Goal: Complete application form: Complete application form

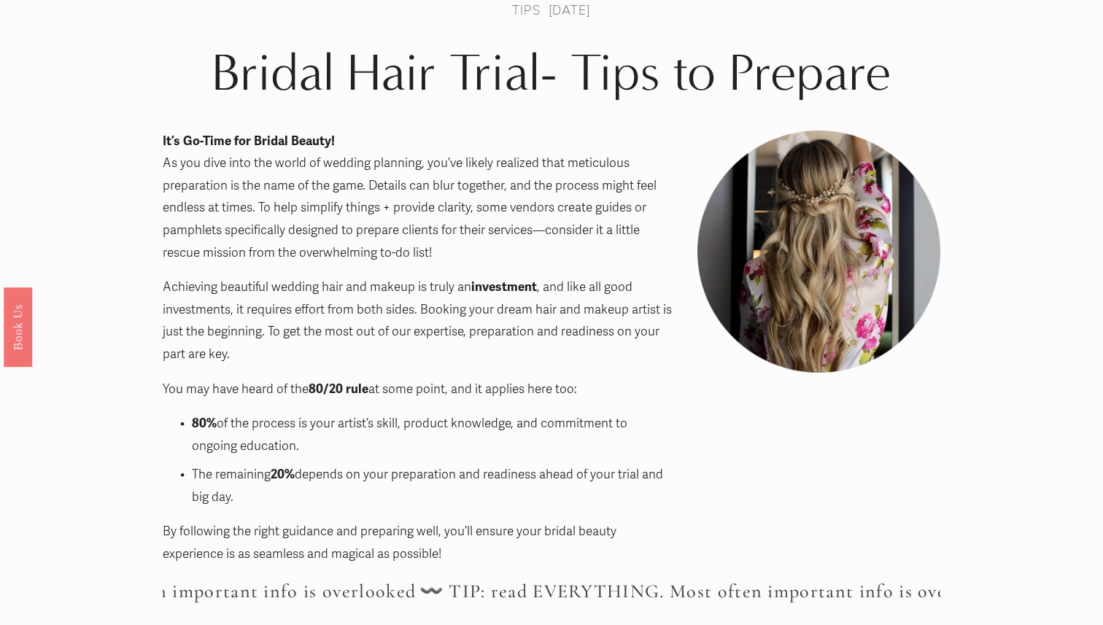
scroll to position [104, 0]
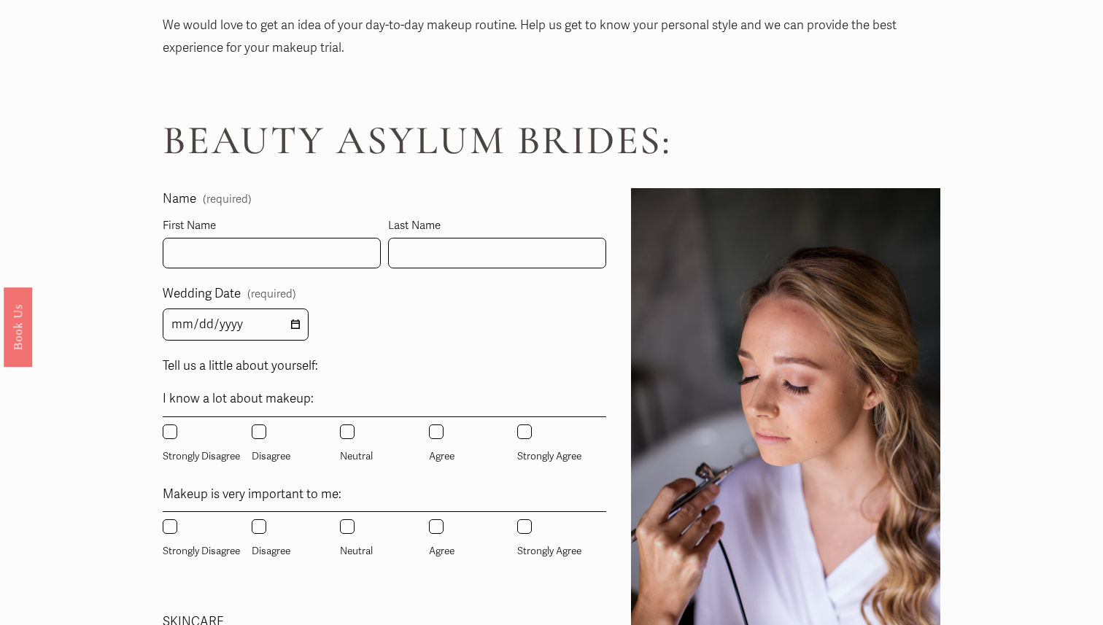
scroll to position [752, 0]
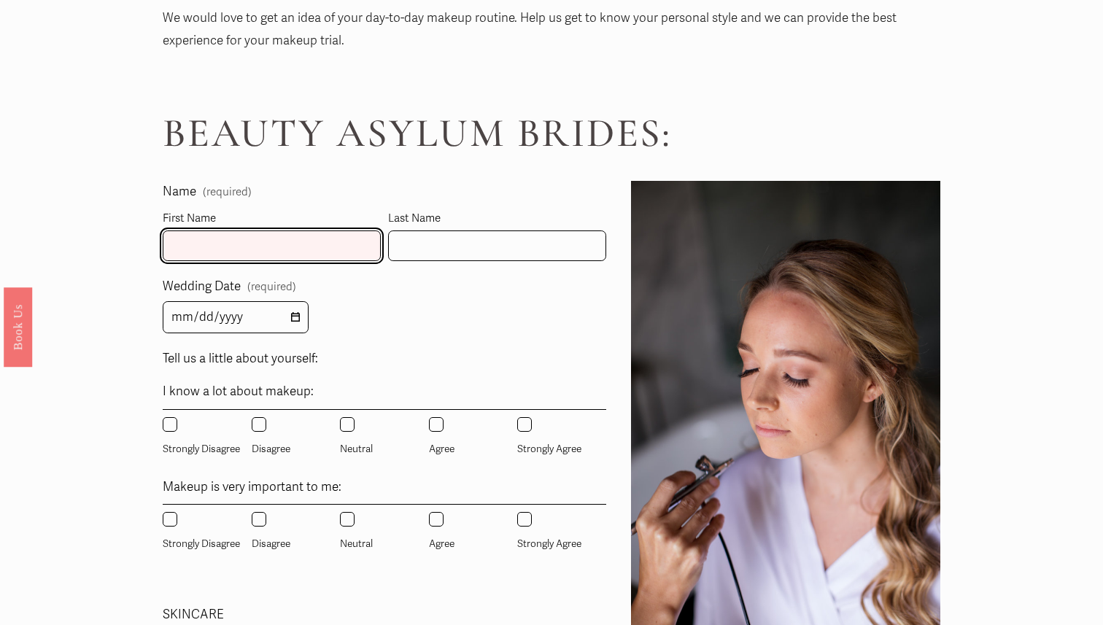
click at [316, 261] on input "First Name" at bounding box center [272, 246] width 218 height 31
type input "Riri"
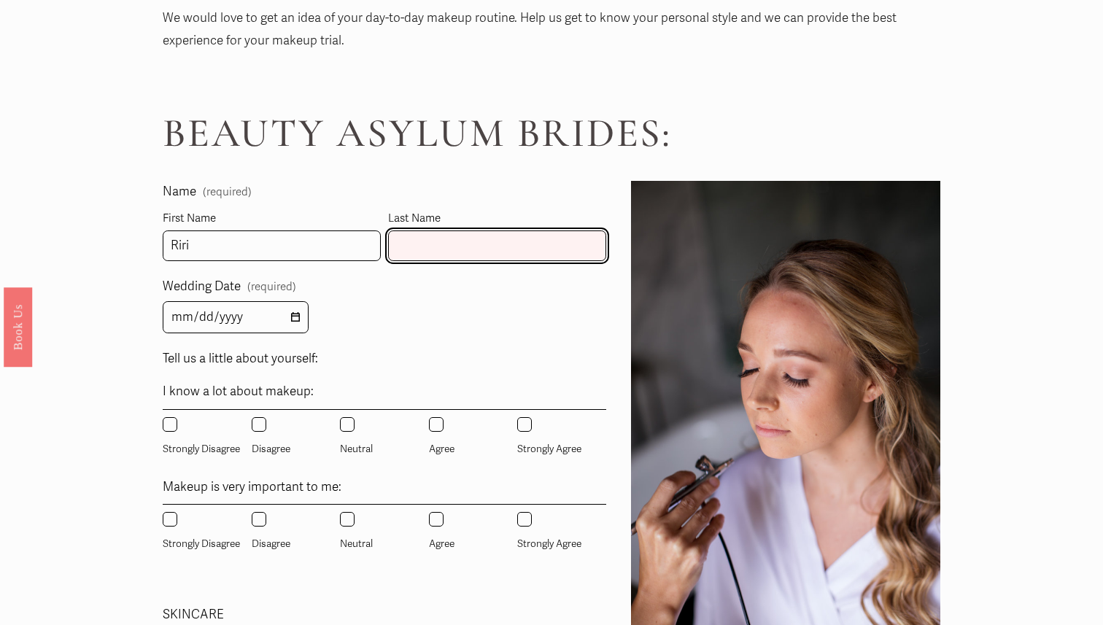
click at [493, 231] on input "Last Name" at bounding box center [497, 246] width 218 height 31
type input "[PERSON_NAME]"
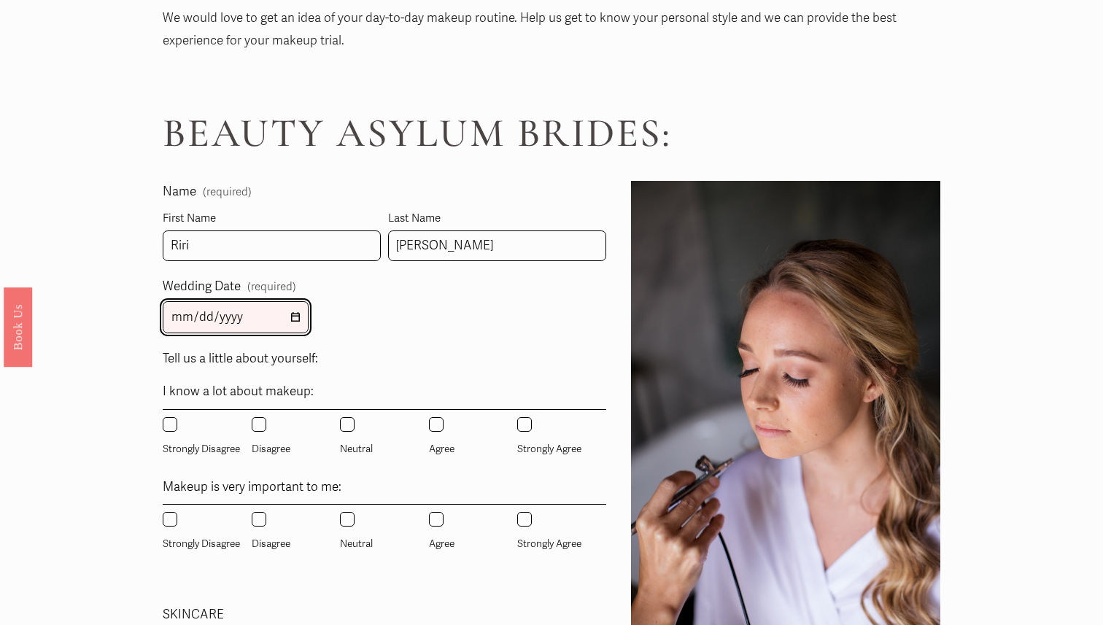
click at [272, 304] on input "Wedding Date (required)" at bounding box center [236, 317] width 146 height 33
click at [288, 318] on input "Wedding Date (required)" at bounding box center [236, 317] width 146 height 33
type input "[DATE]"
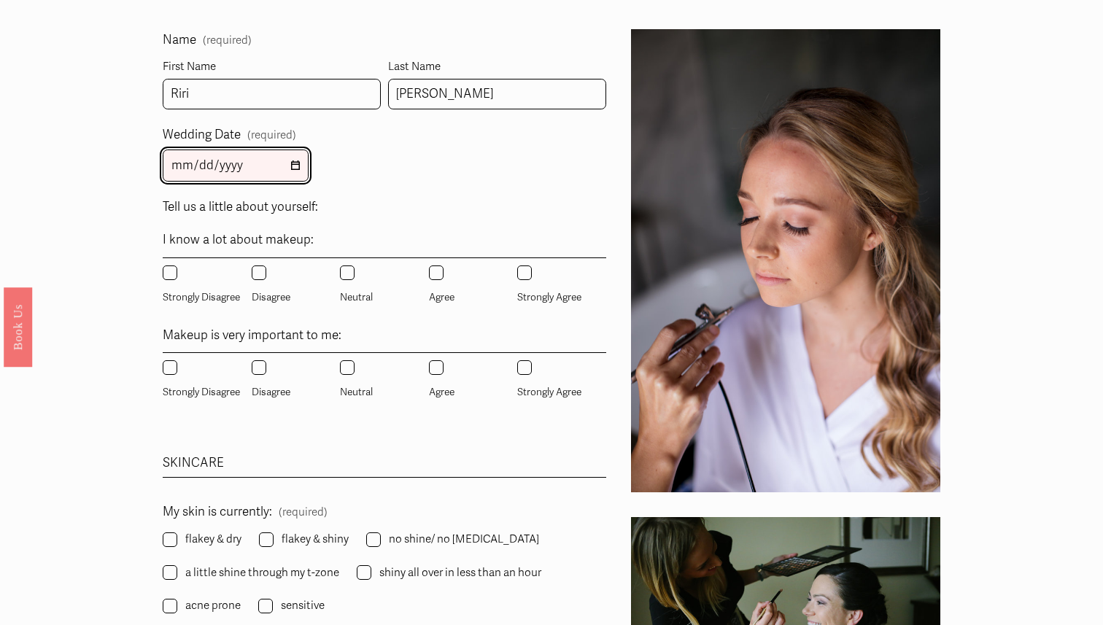
scroll to position [905, 0]
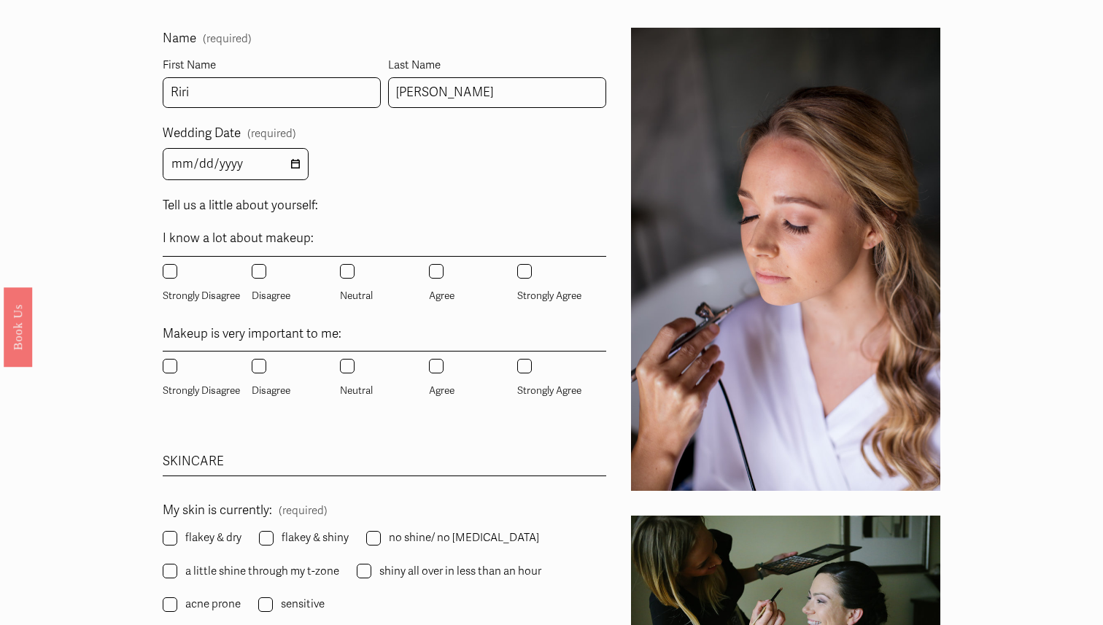
click at [166, 267] on input "Strongly Disagree" at bounding box center [170, 271] width 15 height 15
radio input "true"
click at [522, 272] on input "Strongly Agree" at bounding box center [524, 271] width 15 height 15
radio input "true"
click at [522, 372] on input "Strongly Agree" at bounding box center [524, 366] width 15 height 15
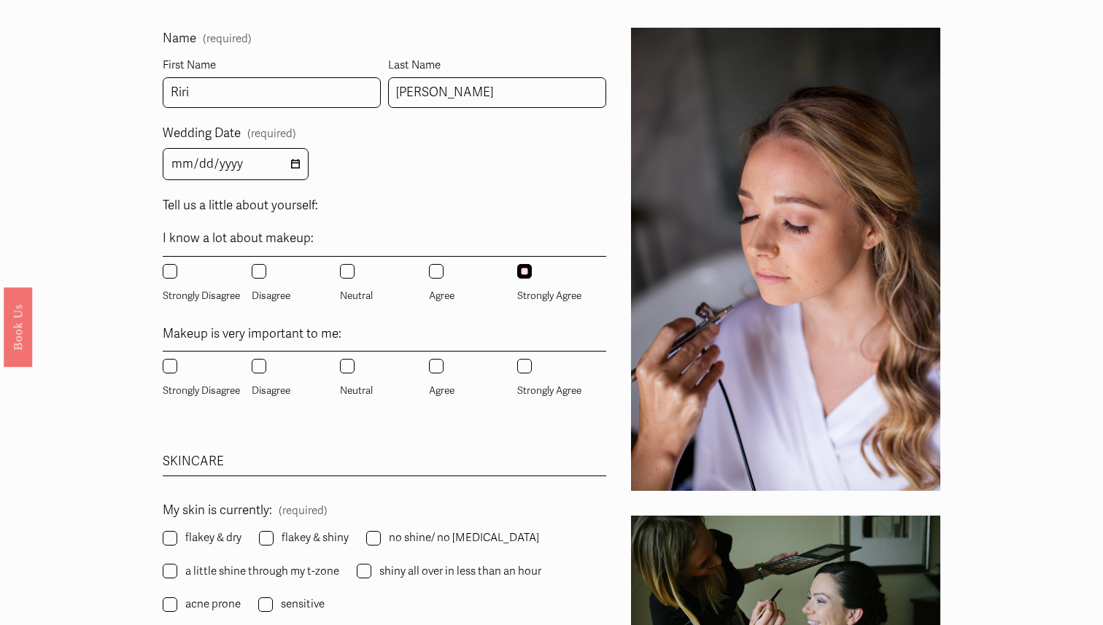
radio input "true"
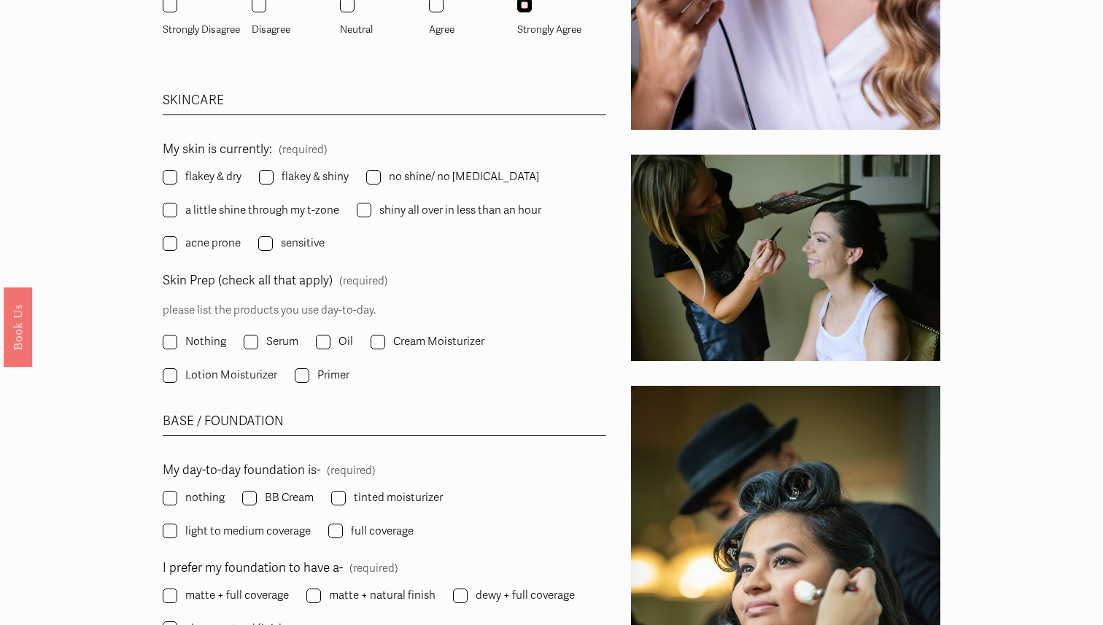
scroll to position [1274, 0]
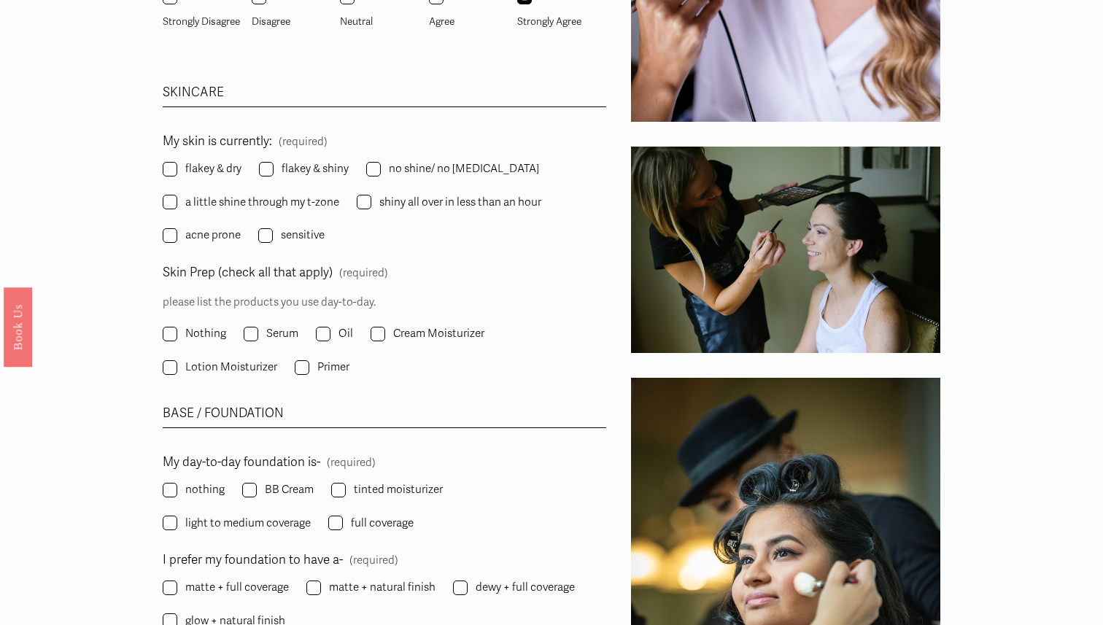
click at [177, 197] on label "a little shine through my t-zone" at bounding box center [253, 203] width 180 height 20
click at [177, 197] on input "a little shine through my t-zone" at bounding box center [170, 202] width 15 height 15
checkbox input "true"
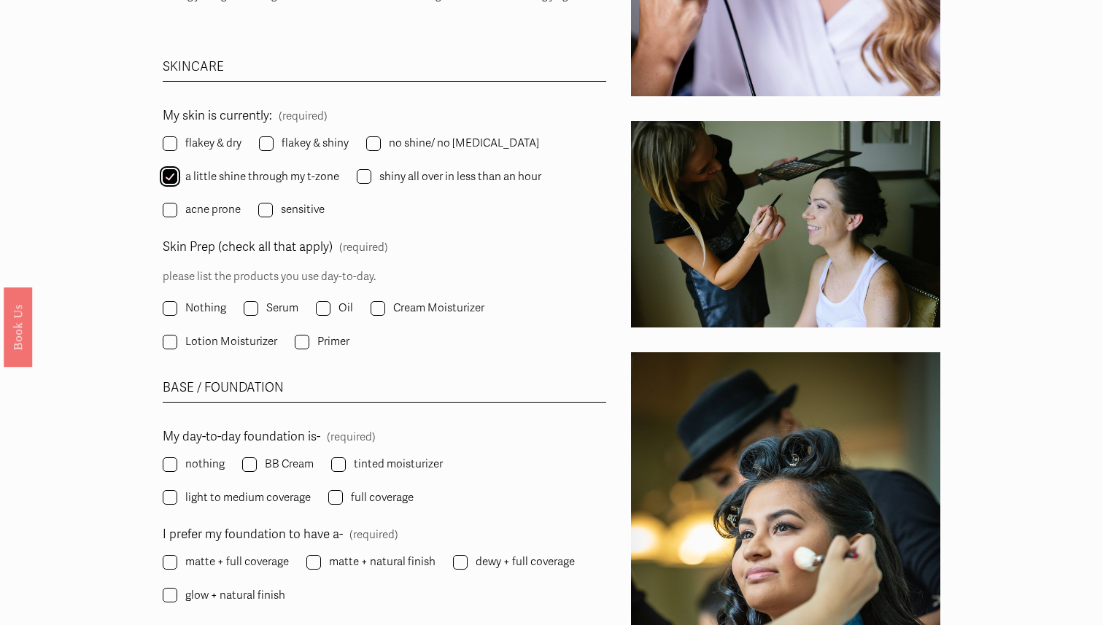
scroll to position [1312, 0]
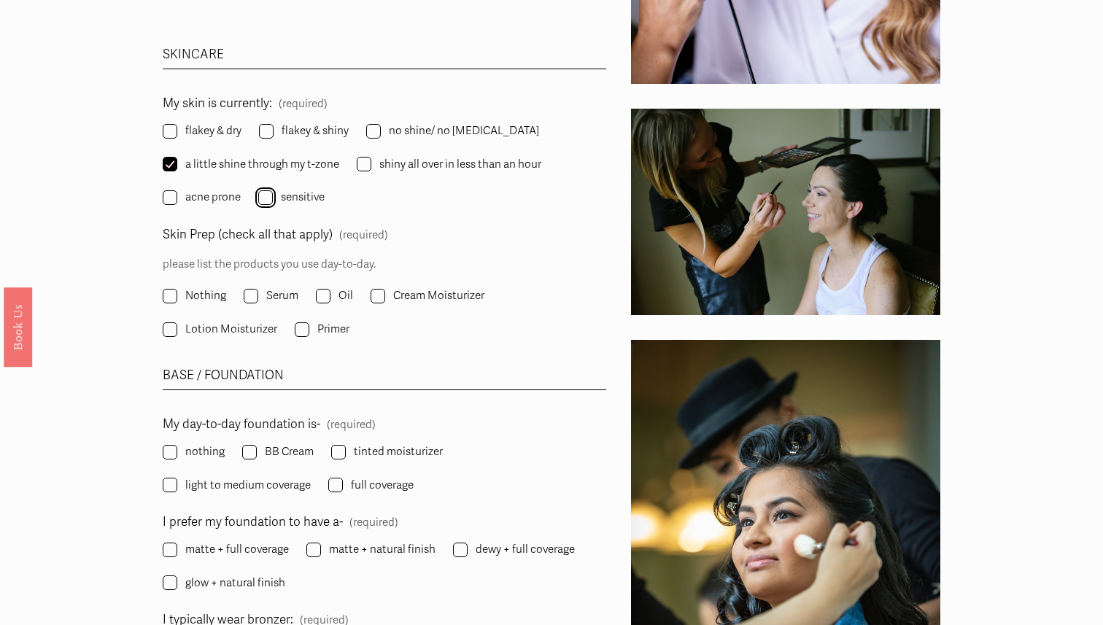
click at [267, 195] on input "sensitive" at bounding box center [265, 197] width 15 height 15
checkbox input "true"
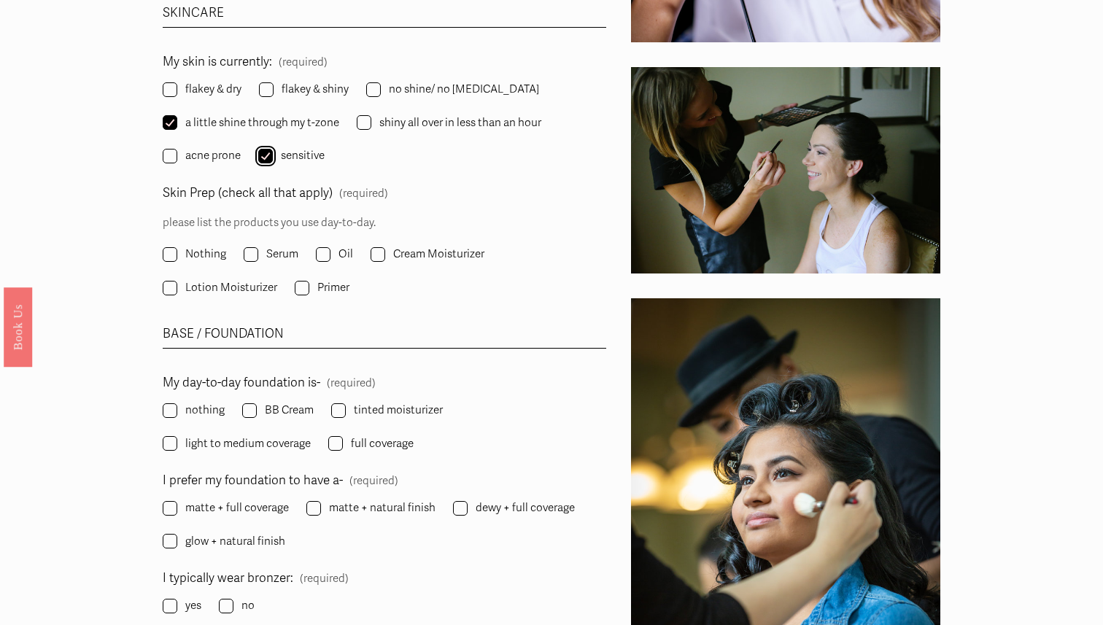
scroll to position [1359, 0]
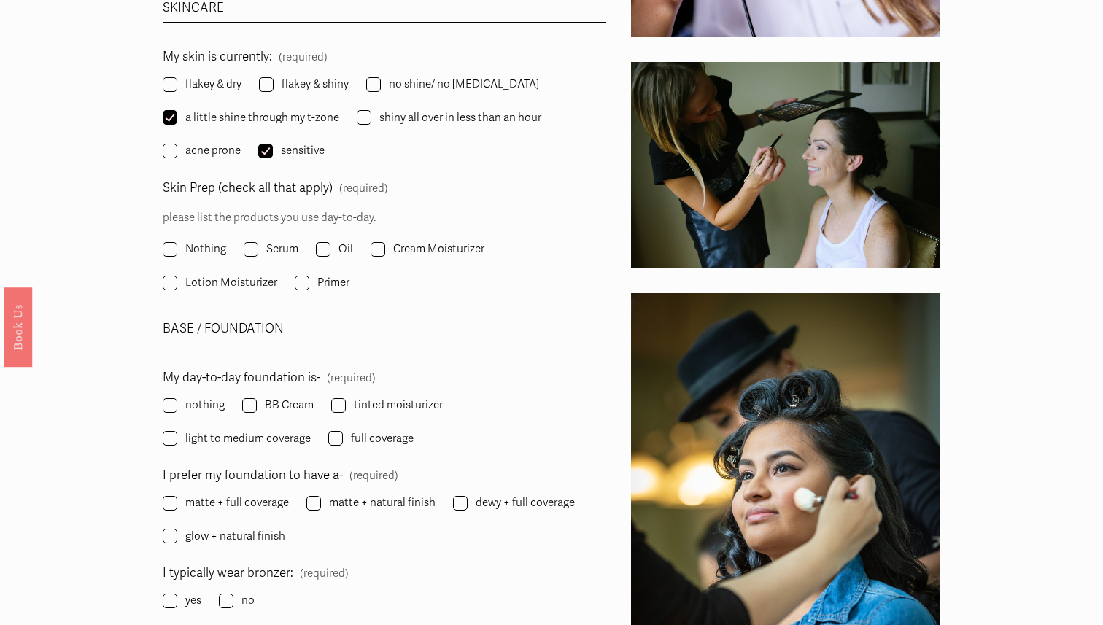
click at [264, 244] on label "Serum" at bounding box center [273, 249] width 58 height 20
click at [258, 244] on input "Serum" at bounding box center [251, 249] width 15 height 15
checkbox input "true"
click at [324, 246] on input "Oil" at bounding box center [323, 249] width 15 height 15
checkbox input "true"
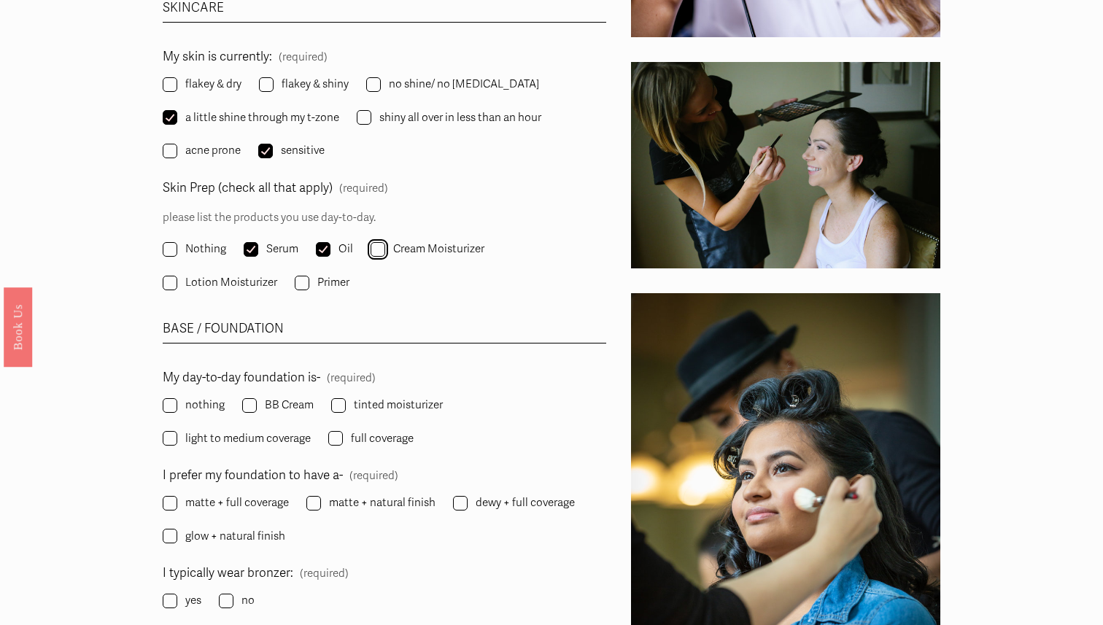
click at [374, 252] on input "Cream Moisturizer" at bounding box center [378, 249] width 15 height 15
checkbox input "true"
click at [304, 282] on input "Primer" at bounding box center [302, 283] width 15 height 15
checkbox input "false"
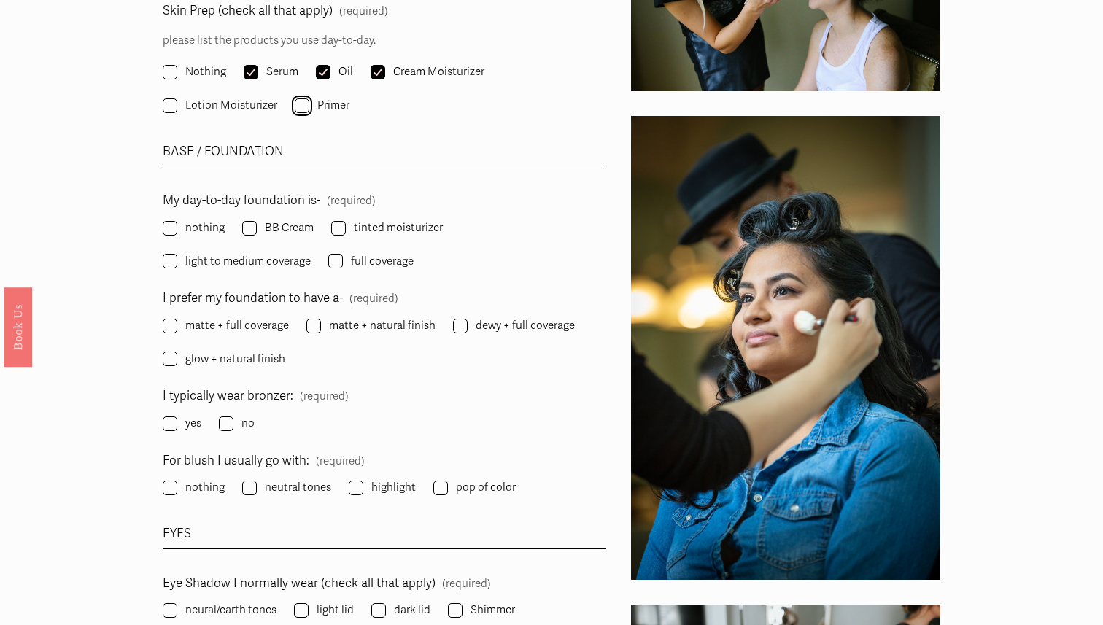
scroll to position [1524, 0]
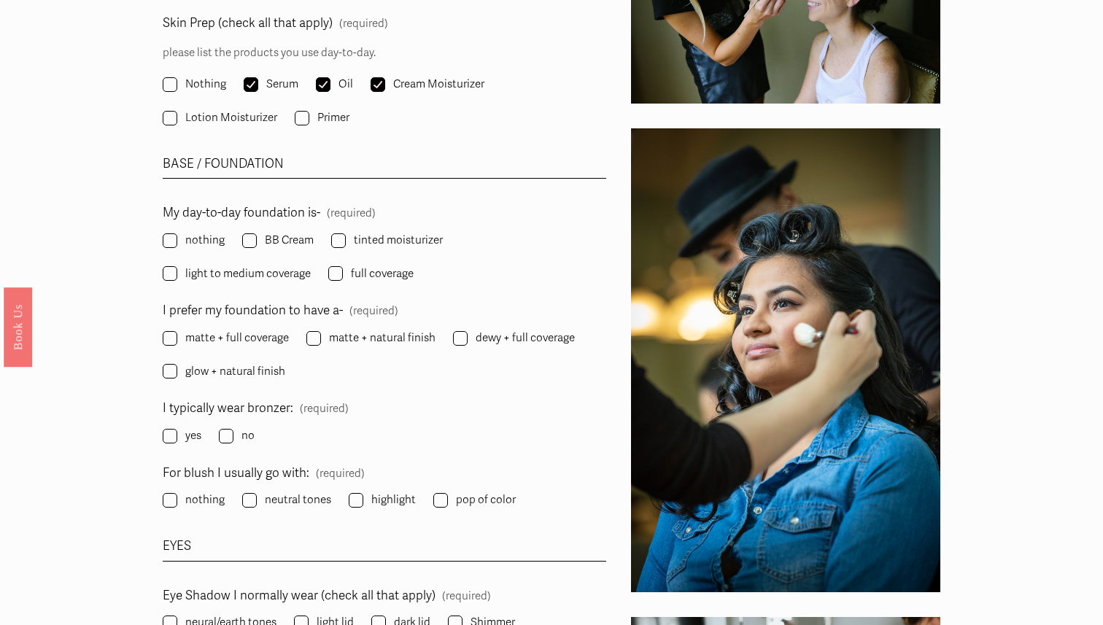
click at [236, 273] on span "light to medium coverage" at bounding box center [248, 274] width 126 height 20
click at [177, 273] on input "light to medium coverage" at bounding box center [170, 273] width 15 height 15
click at [236, 273] on span "light to medium coverage" at bounding box center [248, 274] width 126 height 20
click at [177, 273] on input "light to medium coverage" at bounding box center [170, 273] width 15 height 15
click at [261, 273] on span "light to medium coverage" at bounding box center [248, 274] width 126 height 20
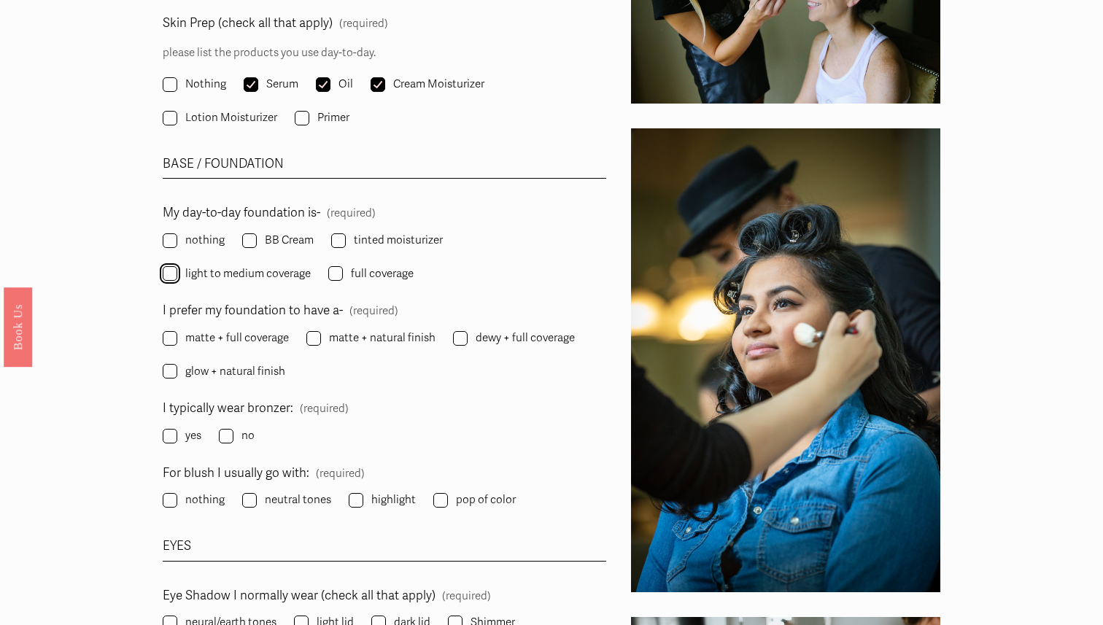
click at [177, 273] on input "light to medium coverage" at bounding box center [170, 273] width 15 height 15
checkbox input "true"
click at [296, 240] on span "BB Cream" at bounding box center [289, 241] width 49 height 20
click at [257, 240] on input "BB Cream" at bounding box center [249, 241] width 15 height 15
checkbox input "true"
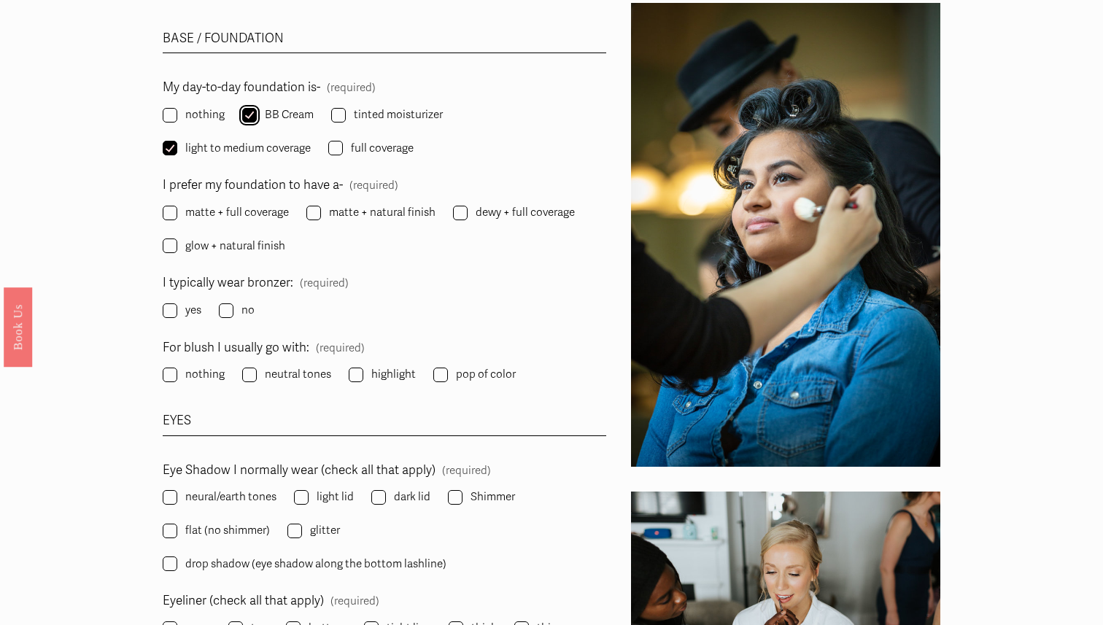
scroll to position [1652, 0]
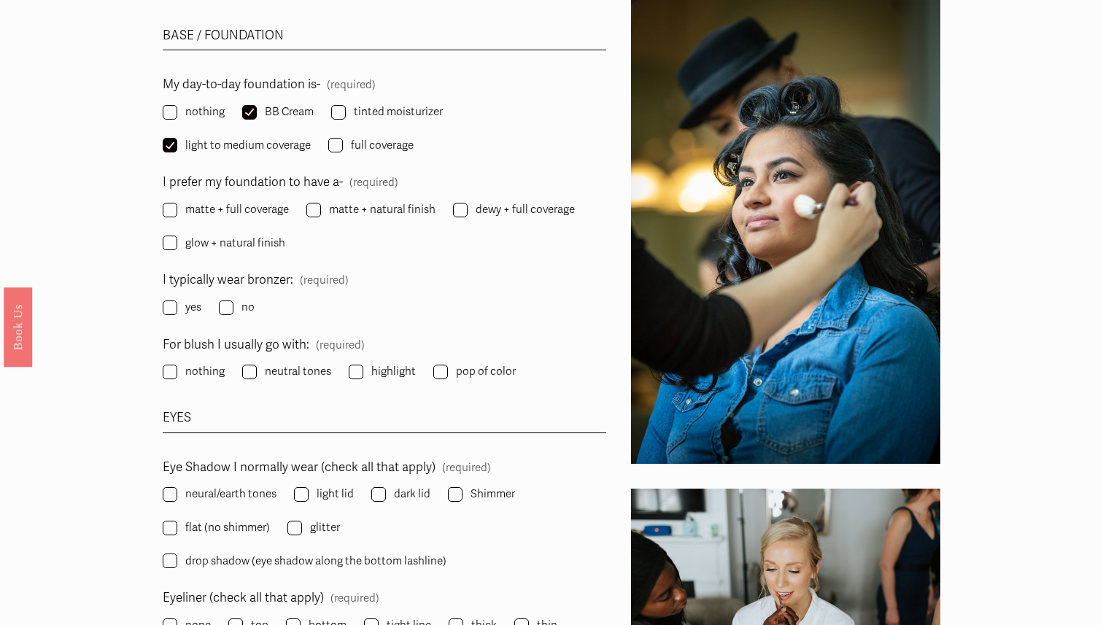
click at [258, 247] on span "glow + natural finish" at bounding box center [235, 244] width 100 height 20
click at [177, 247] on input "glow + natural finish" at bounding box center [170, 243] width 15 height 15
checkbox input "true"
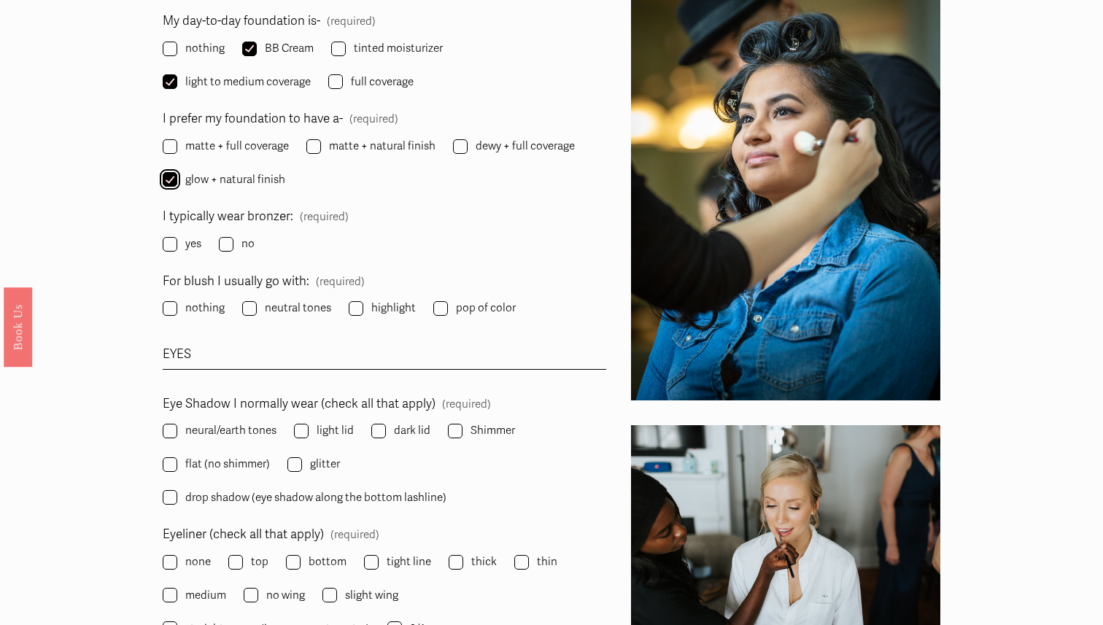
scroll to position [1742, 0]
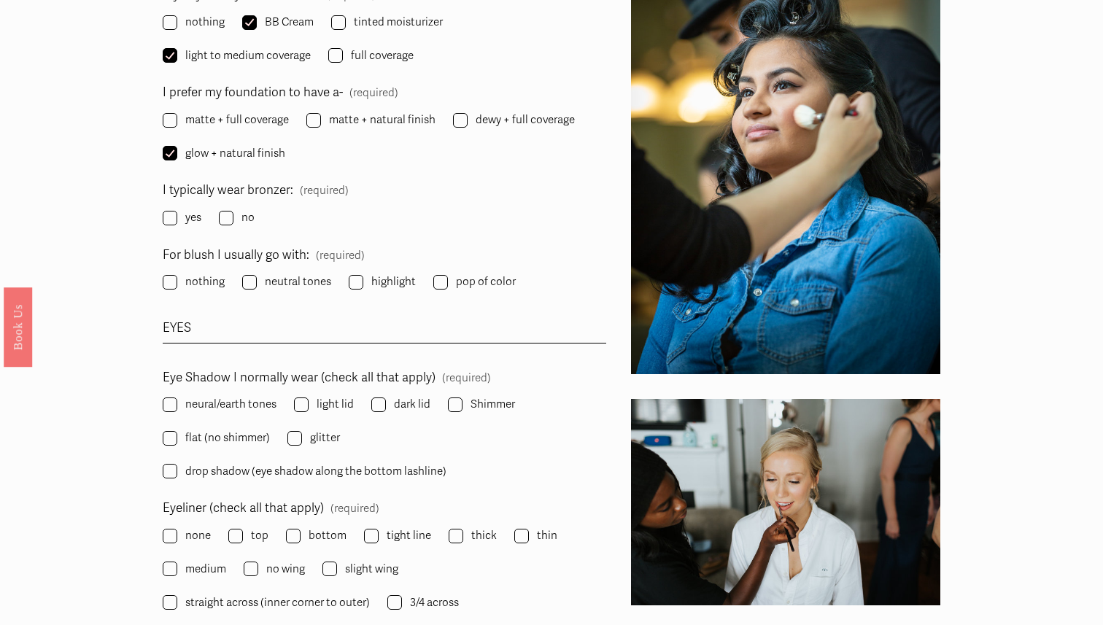
click at [324, 116] on label "matte + natural finish" at bounding box center [372, 120] width 132 height 20
click at [321, 116] on input "matte + natural finish" at bounding box center [313, 120] width 15 height 15
checkbox input "true"
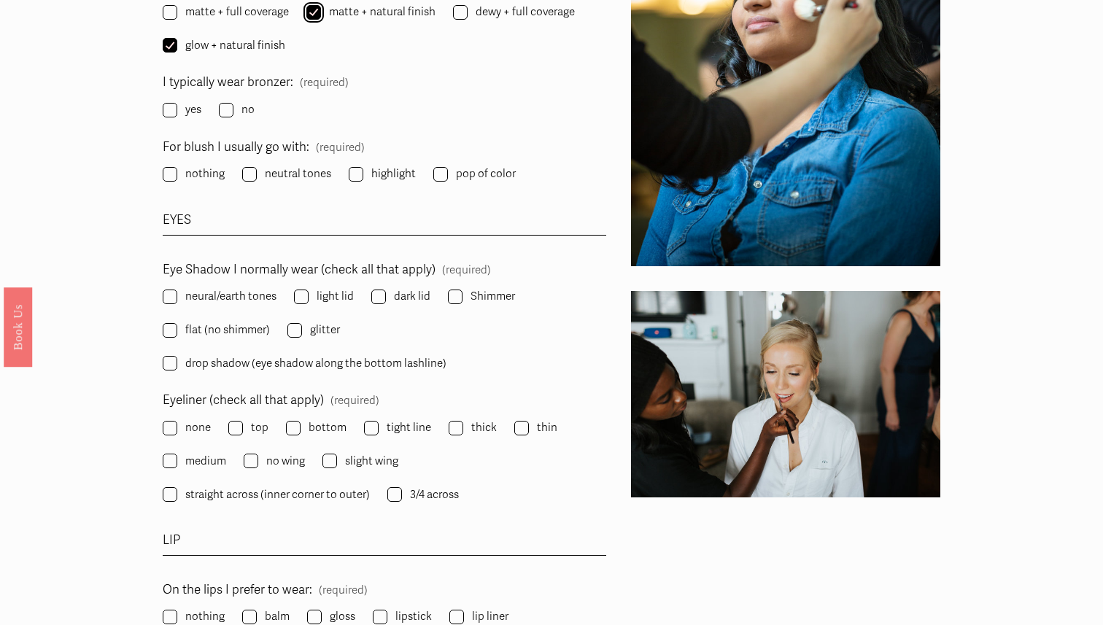
scroll to position [1851, 0]
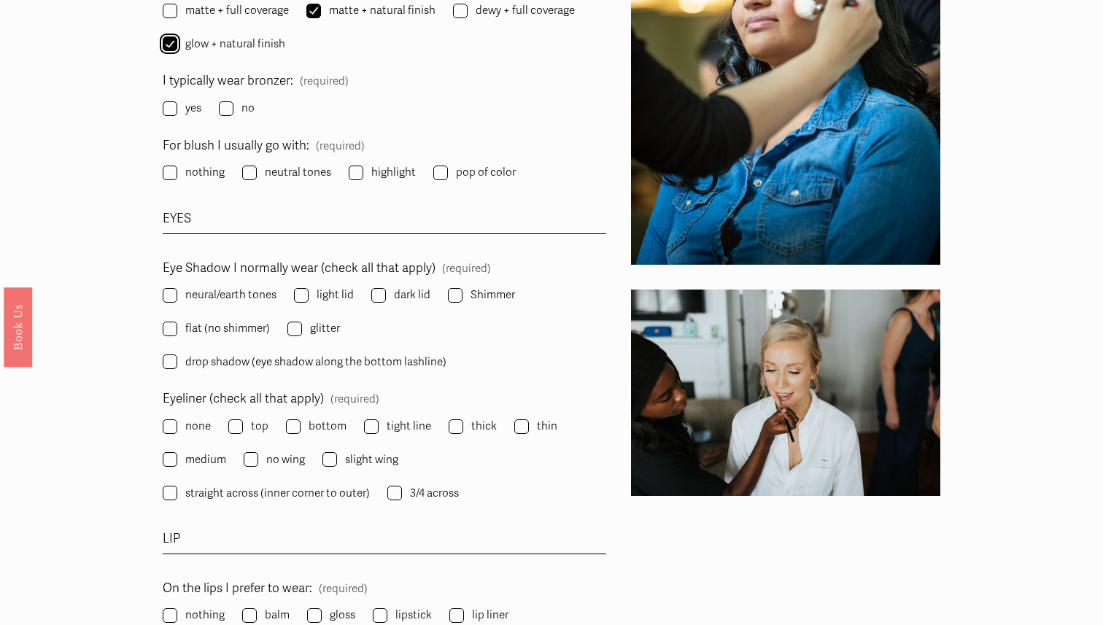
click at [168, 39] on input "glow + natural finish" at bounding box center [170, 43] width 15 height 15
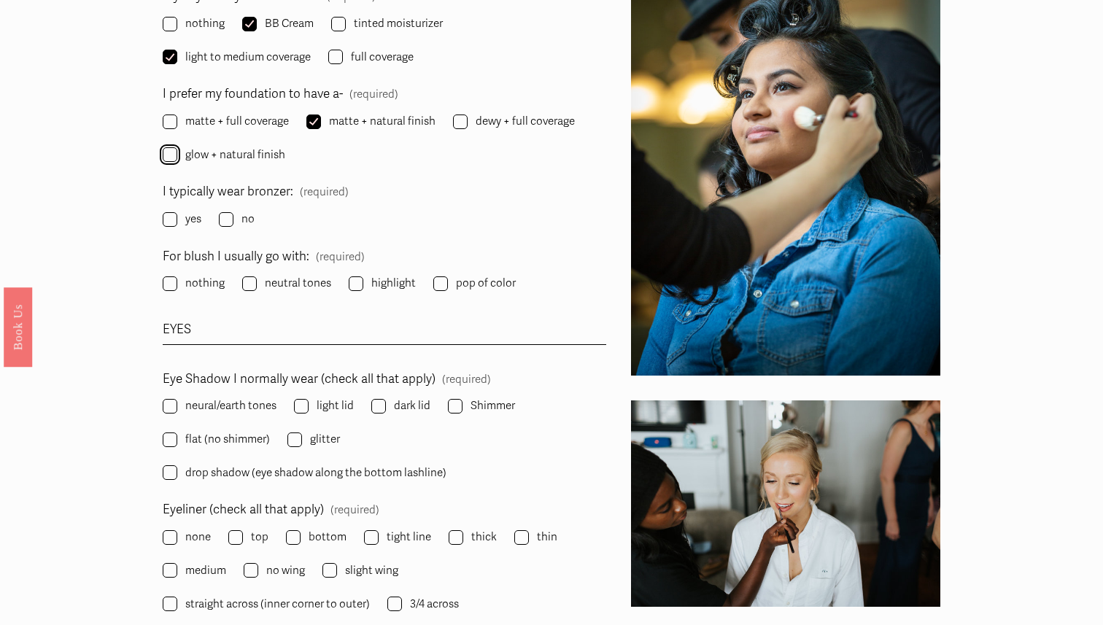
scroll to position [1742, 0]
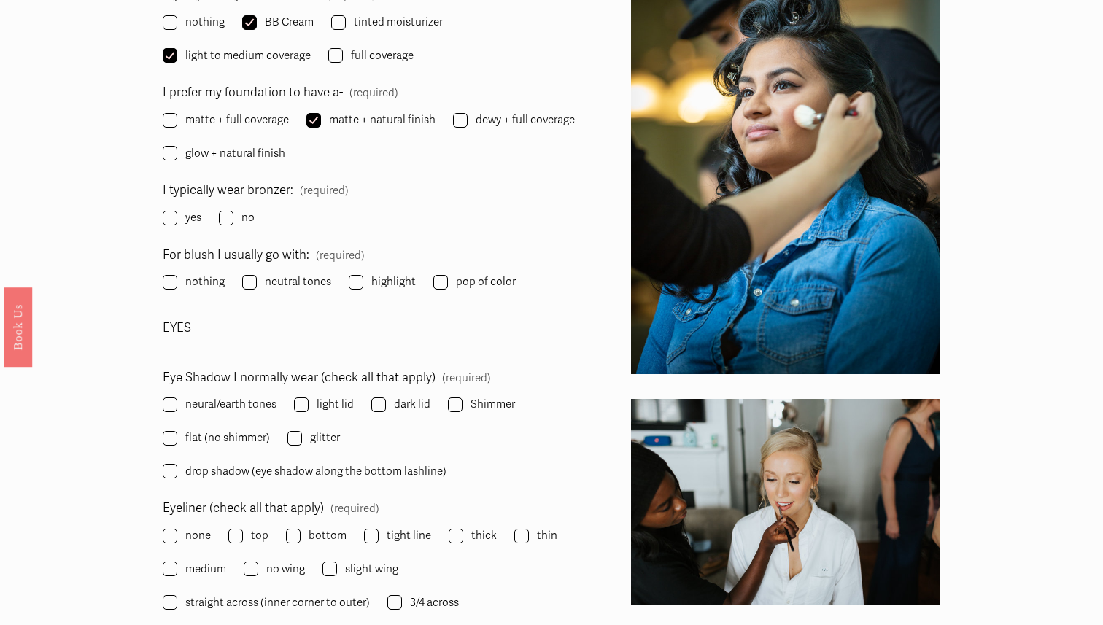
click at [207, 140] on fieldset "I prefer my foundation to have a- (required) matte + full coverage matte + natu…" at bounding box center [385, 123] width 444 height 83
click at [202, 154] on span "glow + natural finish" at bounding box center [235, 154] width 100 height 20
click at [177, 154] on input "glow + natural finish" at bounding box center [170, 153] width 15 height 15
checkbox input "true"
click at [311, 117] on input "matte + natural finish" at bounding box center [313, 120] width 15 height 15
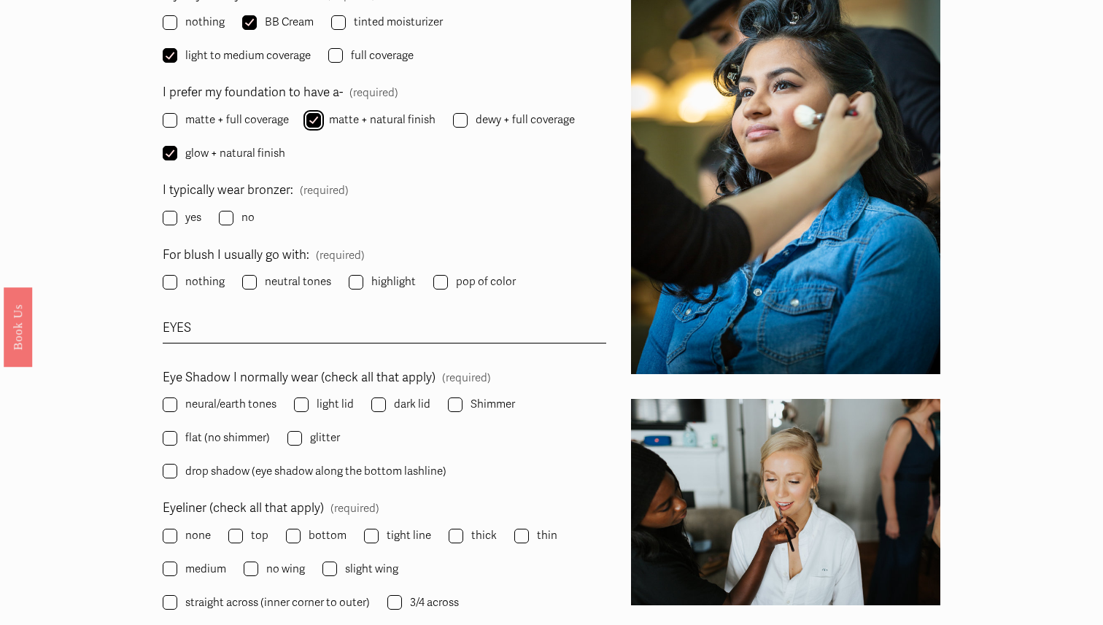
checkbox input "false"
click at [176, 218] on input "yes" at bounding box center [170, 218] width 15 height 15
checkbox input "true"
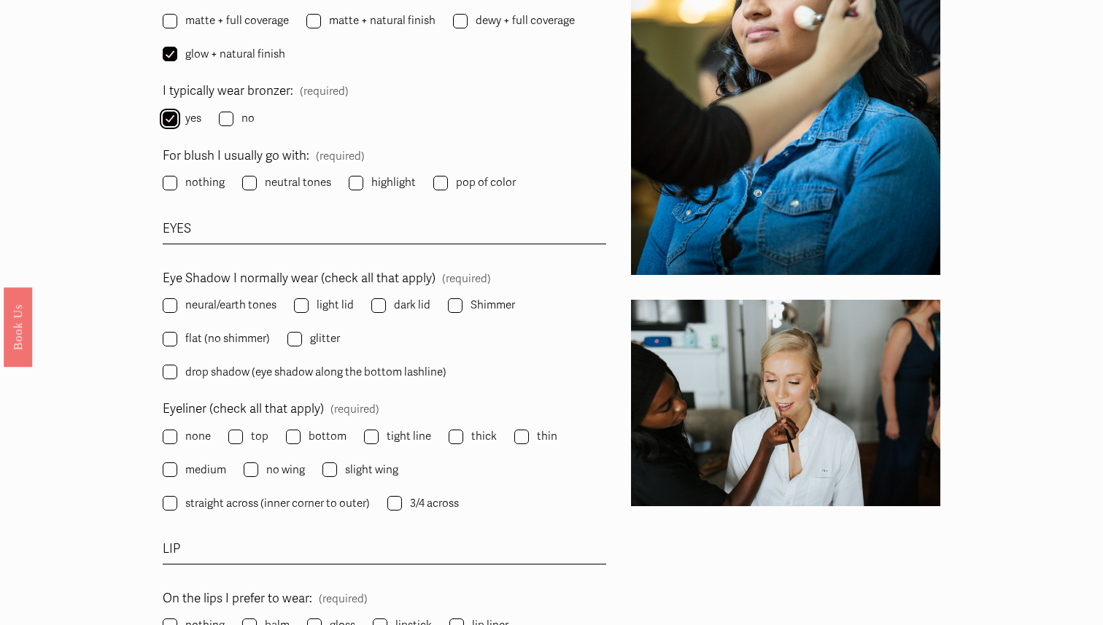
scroll to position [1846, 0]
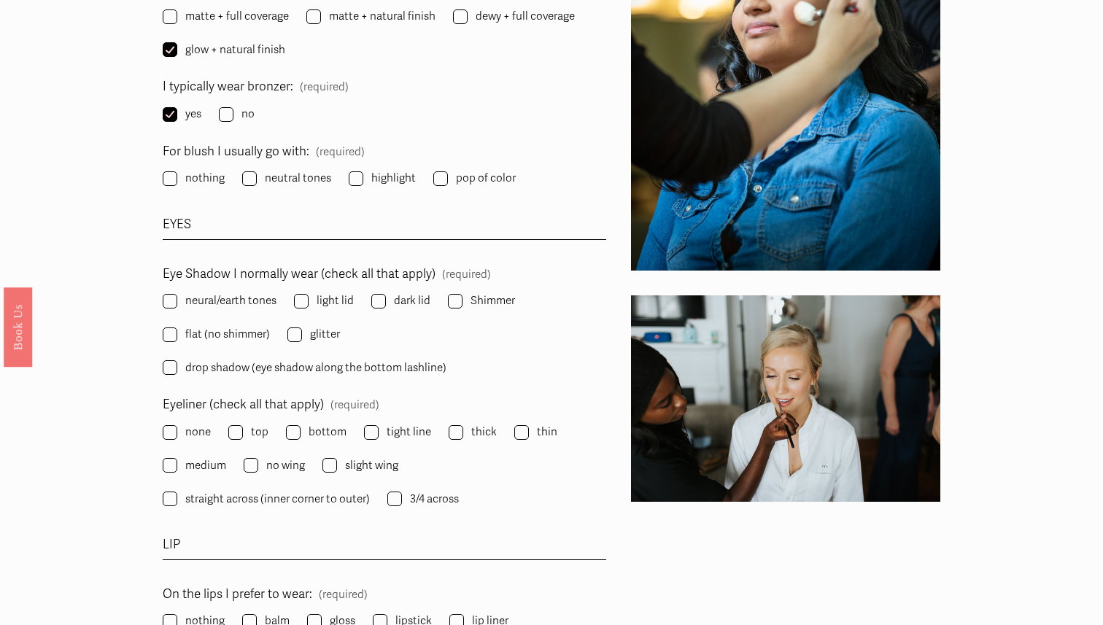
click at [280, 180] on span "neutral tones" at bounding box center [298, 179] width 66 height 20
click at [257, 180] on input "neutral tones" at bounding box center [249, 178] width 15 height 15
checkbox input "true"
click at [433, 173] on input "pop of color" at bounding box center [440, 178] width 15 height 15
checkbox input "true"
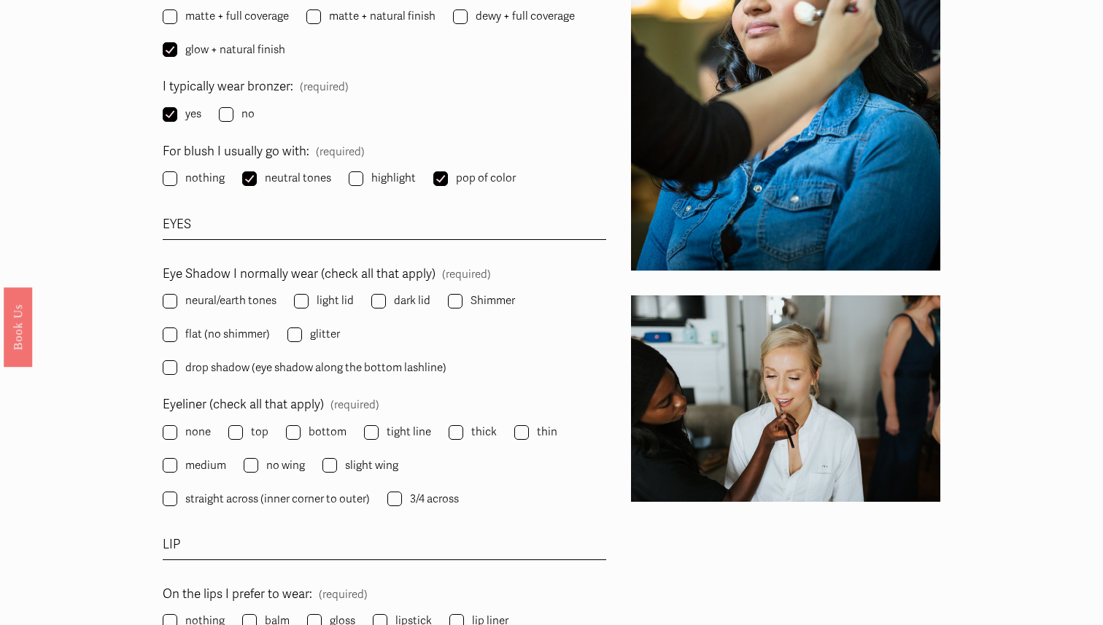
click at [291, 180] on span "neutral tones" at bounding box center [298, 179] width 66 height 20
click at [257, 180] on input "neutral tones" at bounding box center [249, 178] width 15 height 15
checkbox input "false"
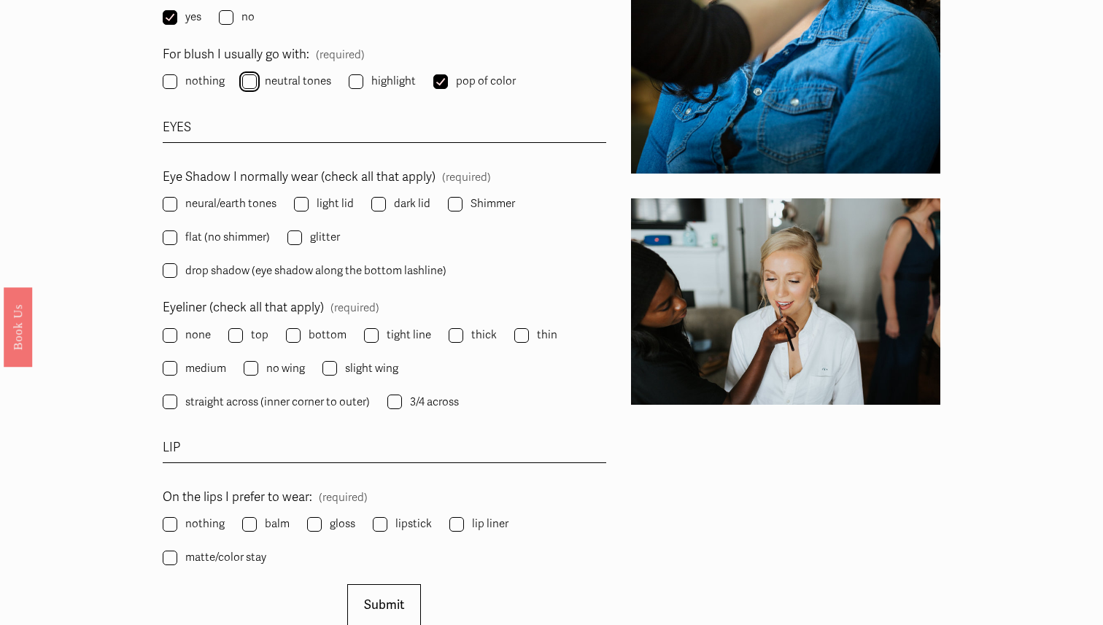
scroll to position [1944, 0]
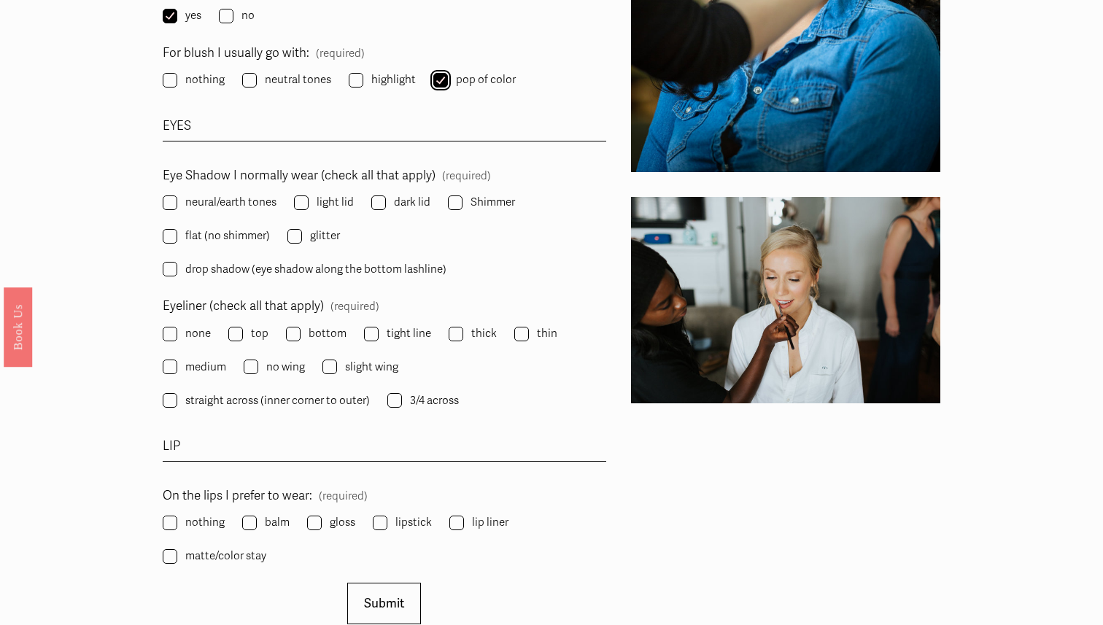
click at [442, 82] on input "pop of color" at bounding box center [440, 80] width 15 height 15
checkbox input "false"
click at [282, 80] on span "neutral tones" at bounding box center [298, 80] width 66 height 20
click at [257, 80] on input "neutral tones" at bounding box center [249, 80] width 15 height 15
checkbox input "true"
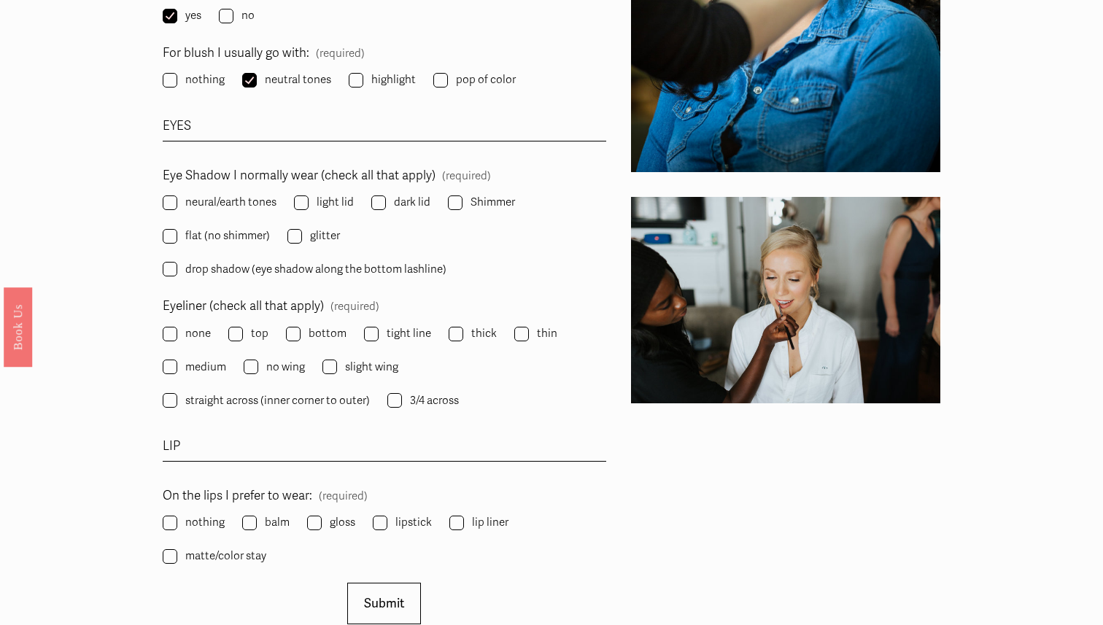
click at [236, 203] on span "neural/earth tones" at bounding box center [230, 203] width 91 height 20
click at [177, 203] on input "neural/earth tones" at bounding box center [170, 203] width 15 height 15
checkbox input "true"
click at [457, 190] on fieldset "Eye Shadow I normally wear (check all that apply) (required) neural/earth tones…" at bounding box center [385, 223] width 444 height 117
click at [455, 196] on input "Shimmer" at bounding box center [455, 203] width 15 height 15
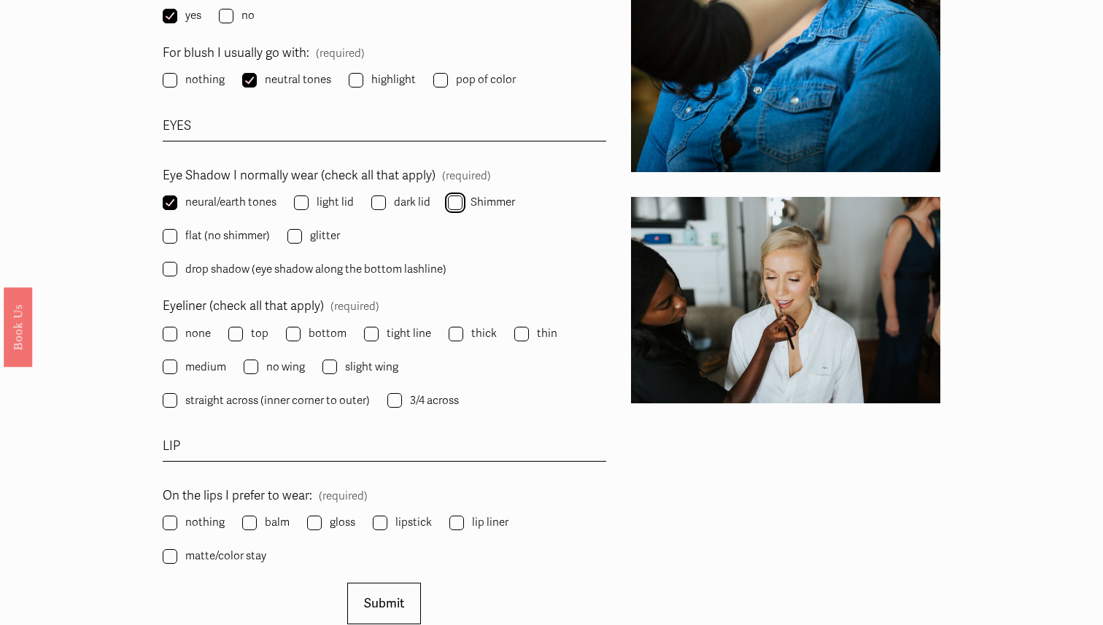
checkbox input "true"
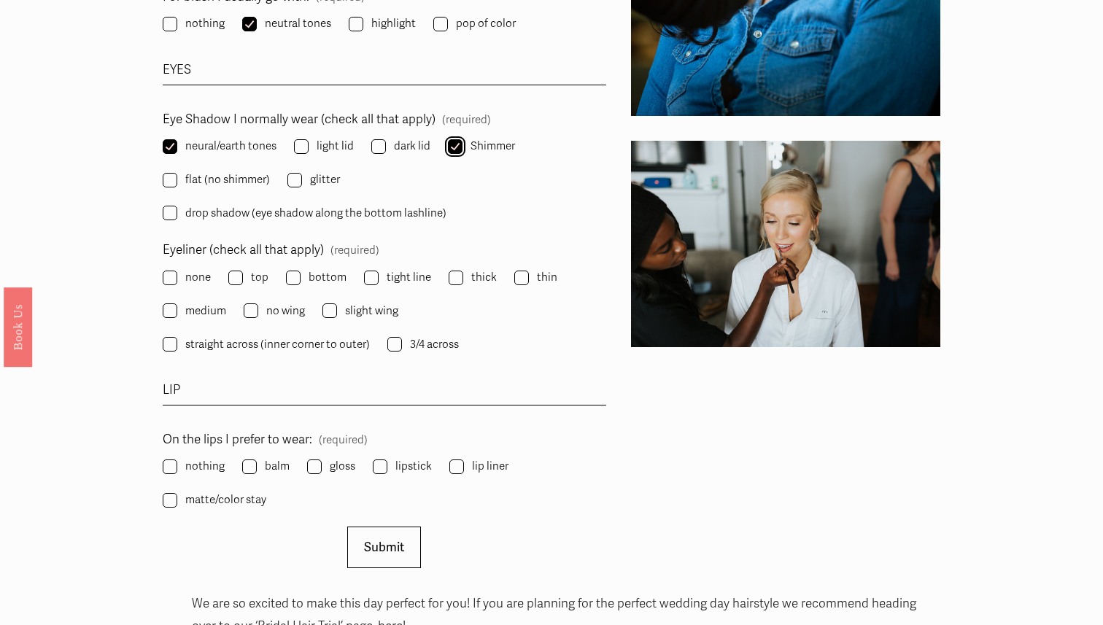
scroll to position [2007, 0]
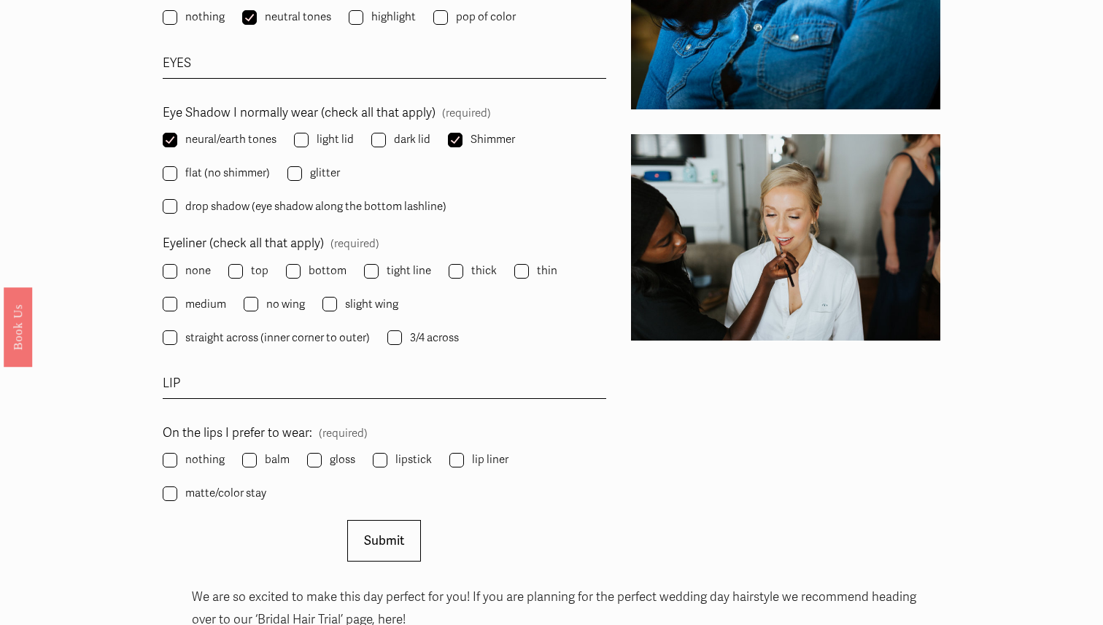
click at [385, 139] on label "dark lid" at bounding box center [402, 140] width 62 height 20
click at [385, 139] on input "dark lid" at bounding box center [378, 140] width 15 height 15
click at [385, 139] on label "dark lid" at bounding box center [402, 140] width 62 height 20
click at [385, 139] on input "dark lid" at bounding box center [378, 140] width 15 height 15
checkbox input "false"
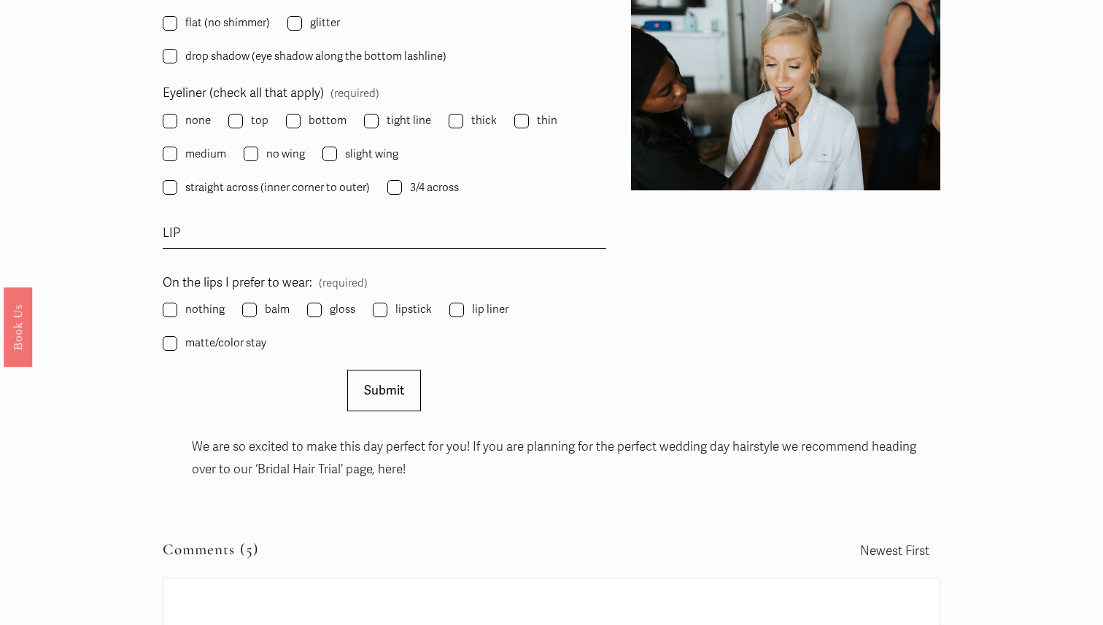
scroll to position [2159, 0]
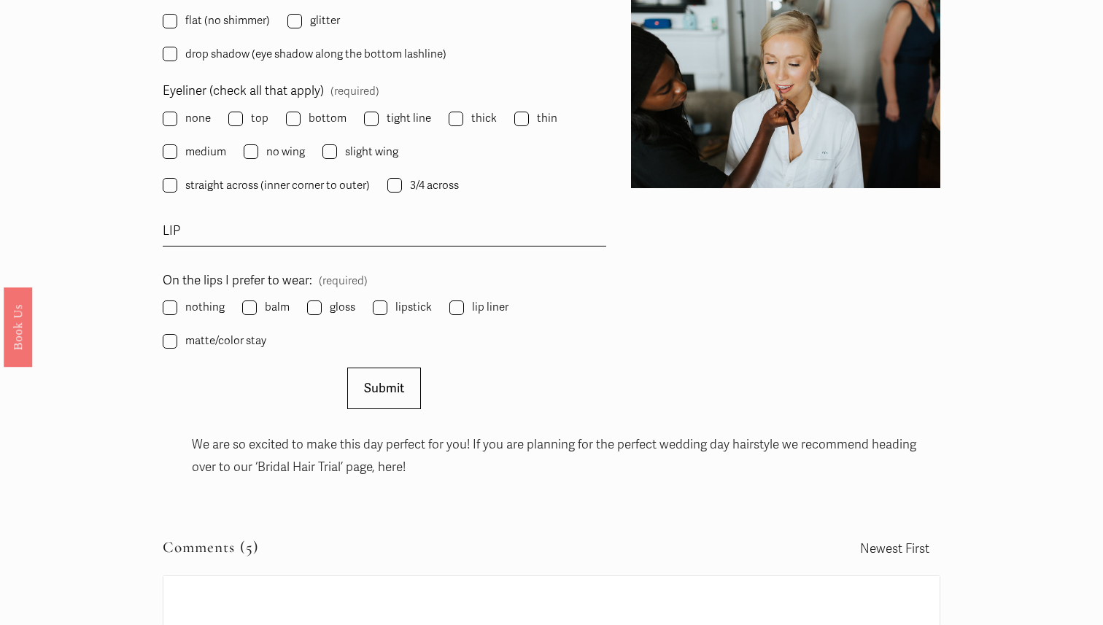
click at [372, 150] on span "slight wing" at bounding box center [371, 152] width 53 height 20
click at [337, 150] on input "slight wing" at bounding box center [330, 151] width 15 height 15
checkbox input "true"
click at [523, 120] on input "thin" at bounding box center [521, 119] width 15 height 15
checkbox input "true"
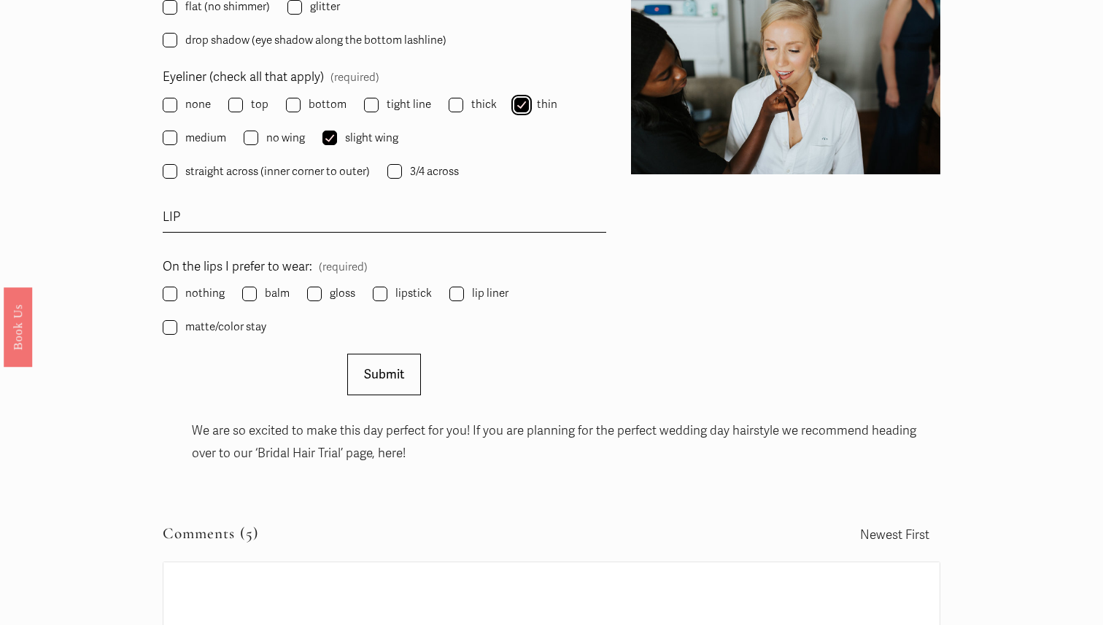
scroll to position [2166, 0]
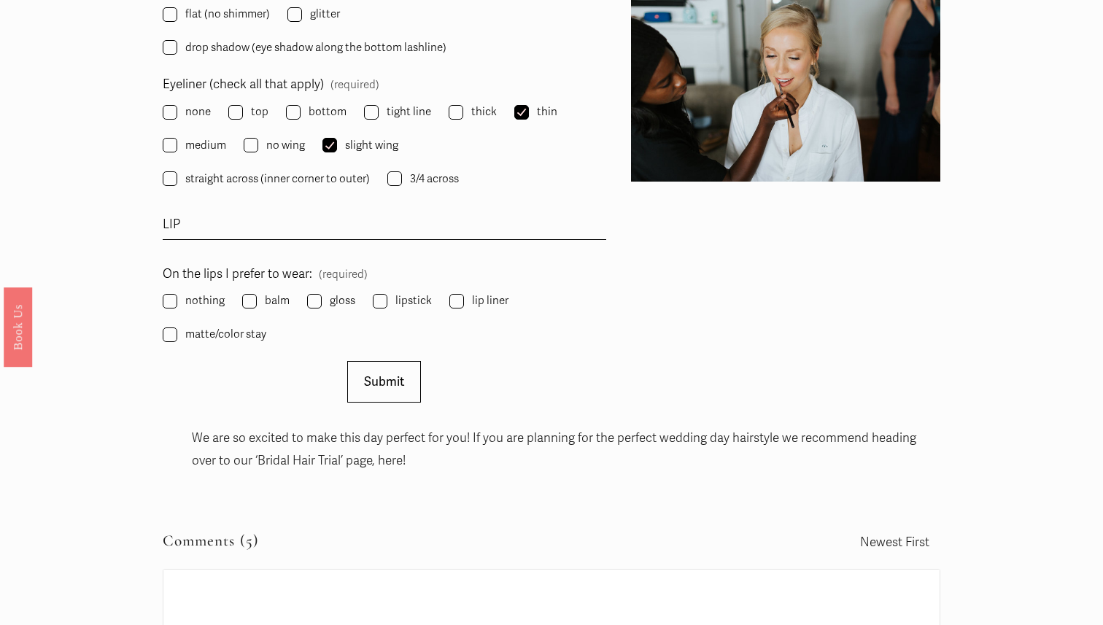
click at [331, 180] on span "straight across (inner corner to outer)" at bounding box center [277, 179] width 185 height 20
click at [177, 180] on input "straight across (inner corner to outer)" at bounding box center [170, 178] width 15 height 15
click at [349, 178] on span "straight across (inner corner to outer)" at bounding box center [277, 179] width 185 height 20
click at [177, 178] on input "straight across (inner corner to outer)" at bounding box center [170, 178] width 15 height 15
checkbox input "false"
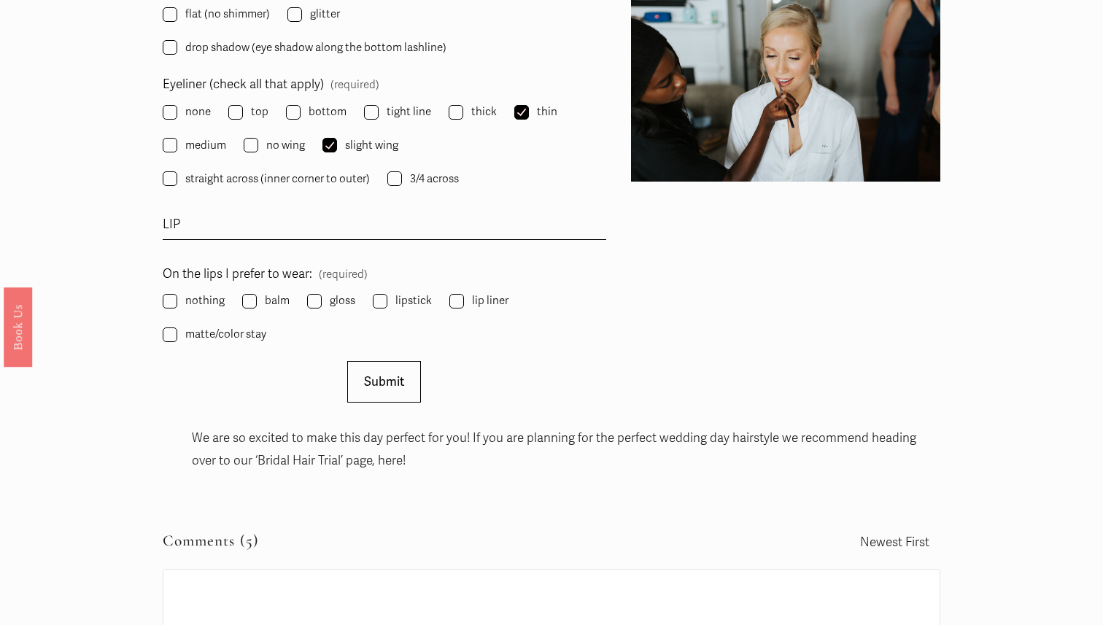
click at [412, 180] on span "3/4 across" at bounding box center [434, 179] width 49 height 20
click at [402, 180] on input "3/4 across" at bounding box center [394, 178] width 15 height 15
checkbox input "true"
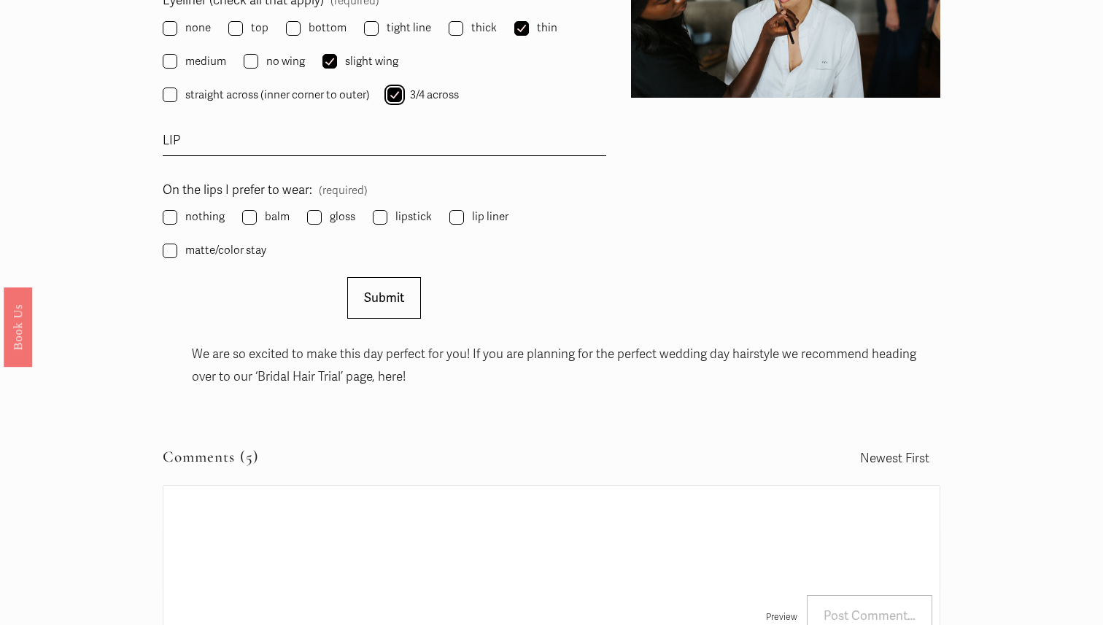
scroll to position [2253, 0]
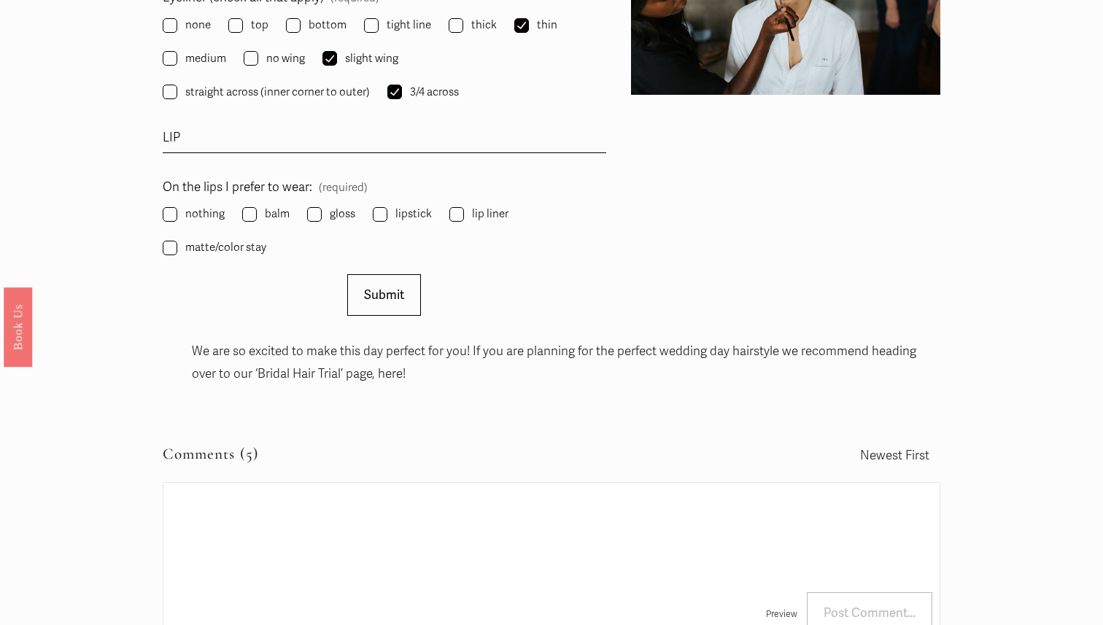
click at [396, 28] on span "tight line" at bounding box center [409, 25] width 45 height 20
click at [379, 28] on input "tight line" at bounding box center [371, 25] width 15 height 15
checkbox input "true"
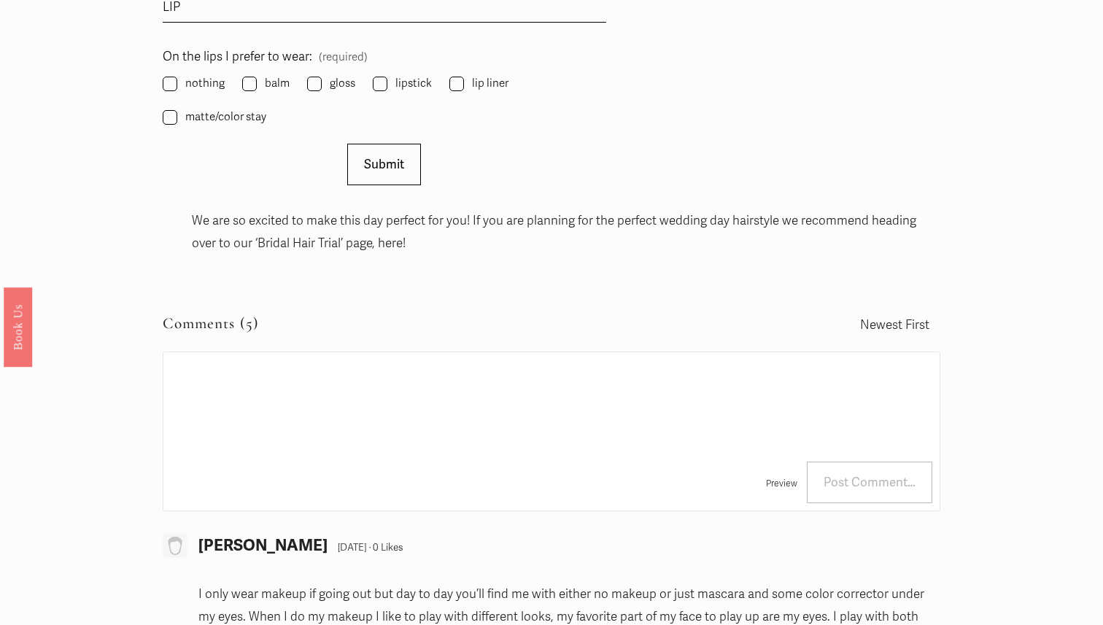
scroll to position [2388, 0]
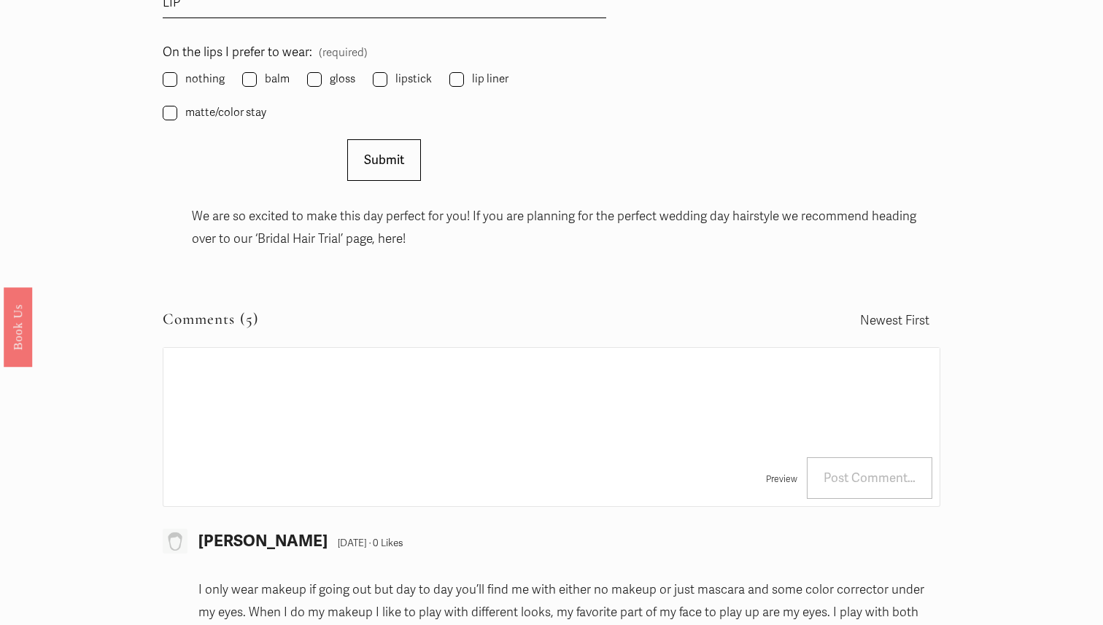
click at [228, 117] on span "matte/color stay" at bounding box center [225, 113] width 81 height 20
click at [177, 117] on input "matte/color stay" at bounding box center [170, 113] width 15 height 15
checkbox input "true"
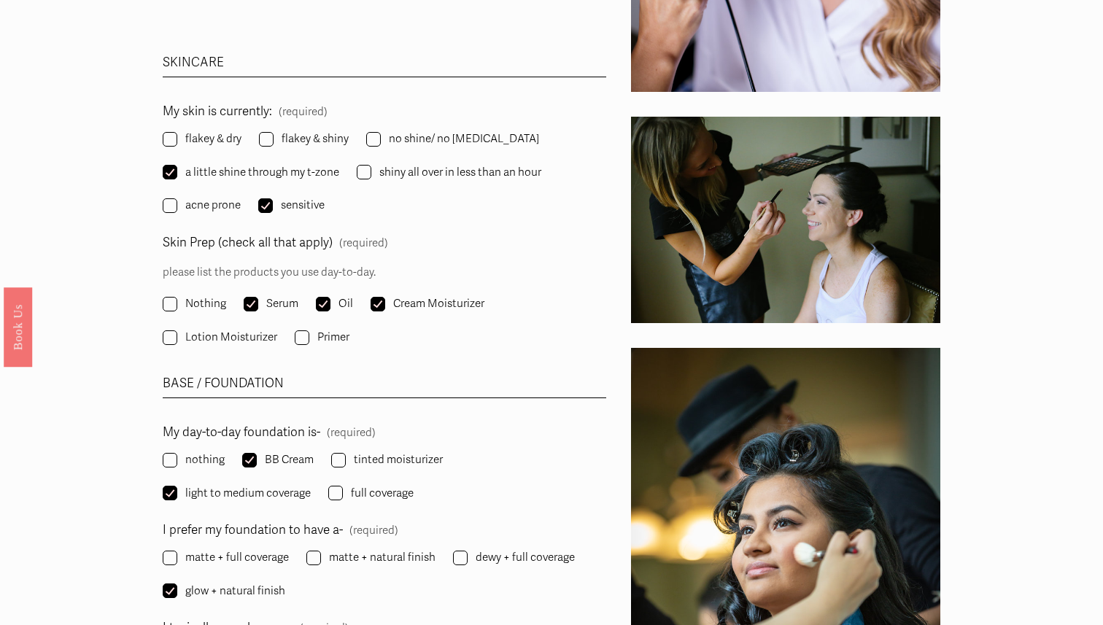
scroll to position [1306, 0]
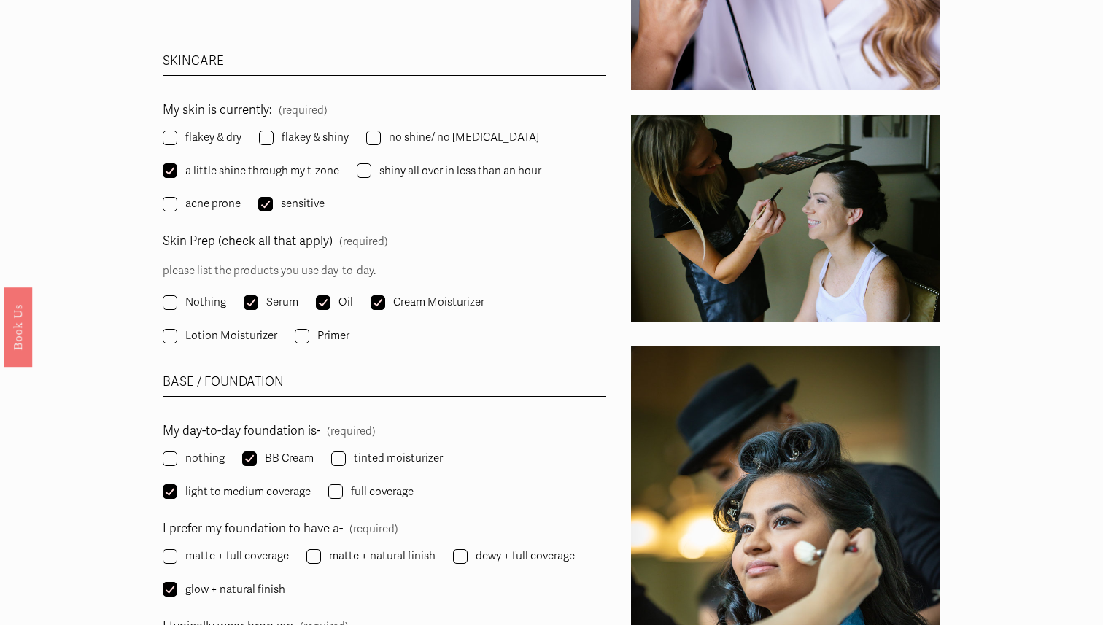
click at [212, 134] on span "flakey & dry" at bounding box center [213, 138] width 56 height 20
click at [177, 134] on input "flakey & dry" at bounding box center [170, 138] width 15 height 15
checkbox input "true"
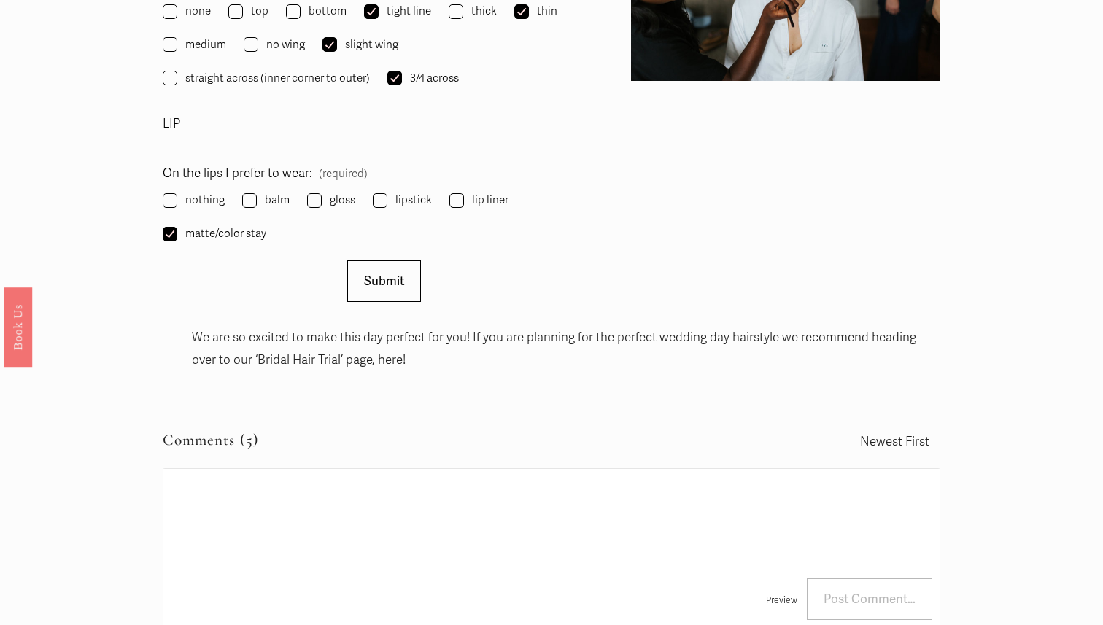
scroll to position [2268, 0]
click at [414, 279] on button "Submit Submit" at bounding box center [384, 280] width 74 height 42
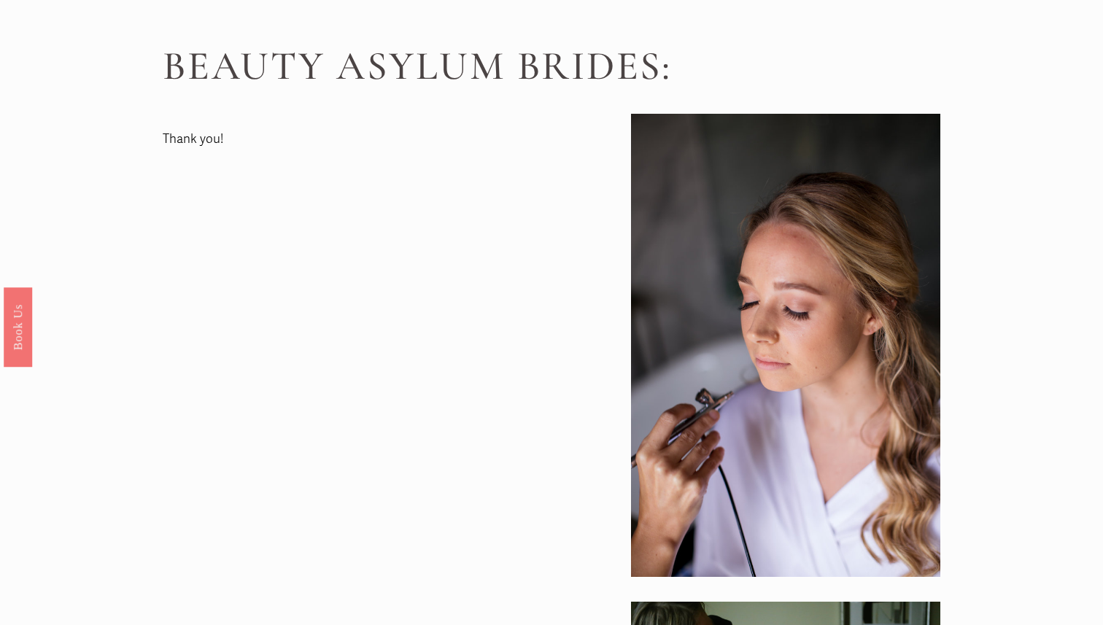
scroll to position [0, 0]
